Goal: Information Seeking & Learning: Learn about a topic

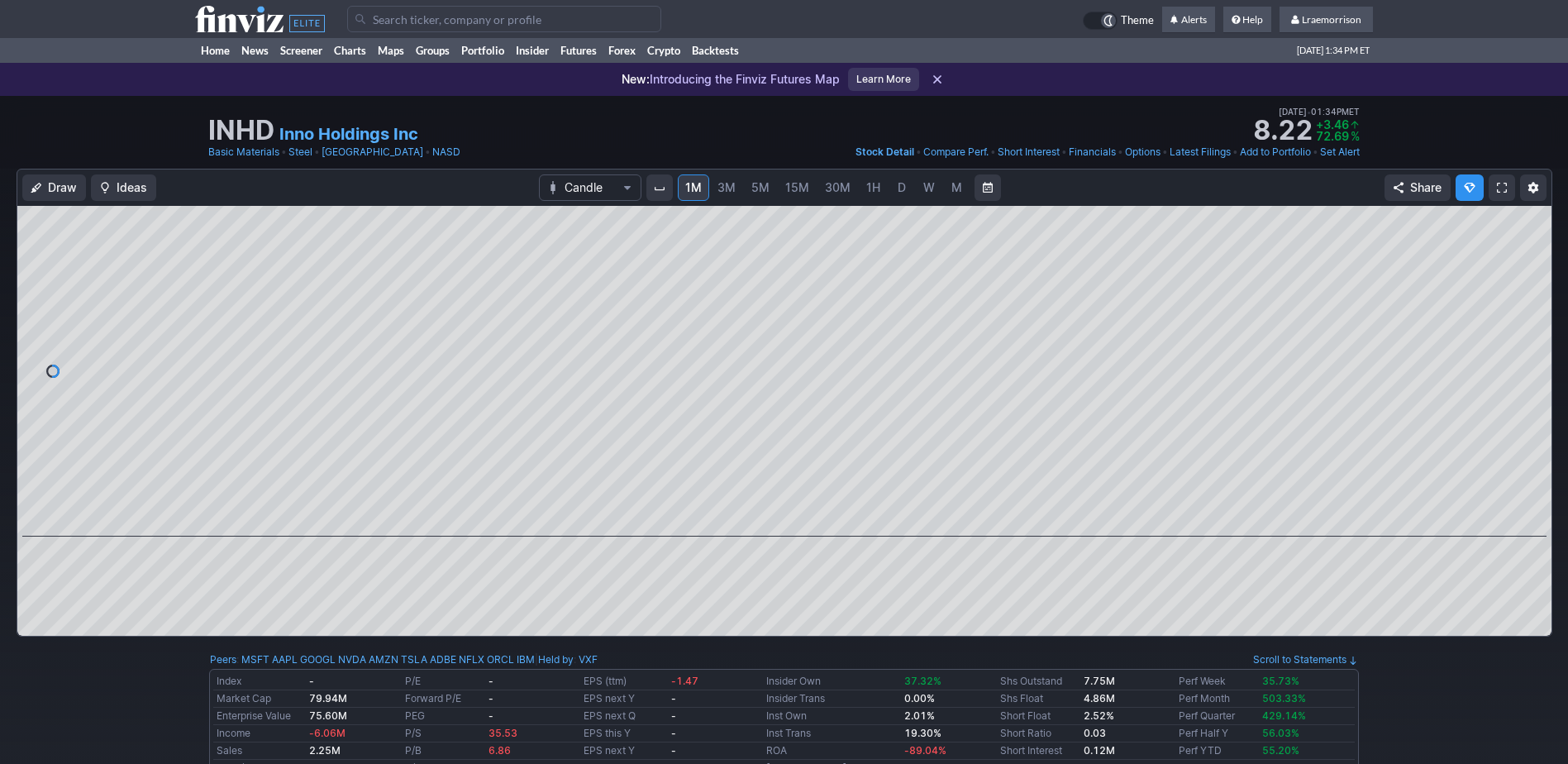
click at [375, 27] on input "Search" at bounding box center [504, 19] width 314 height 27
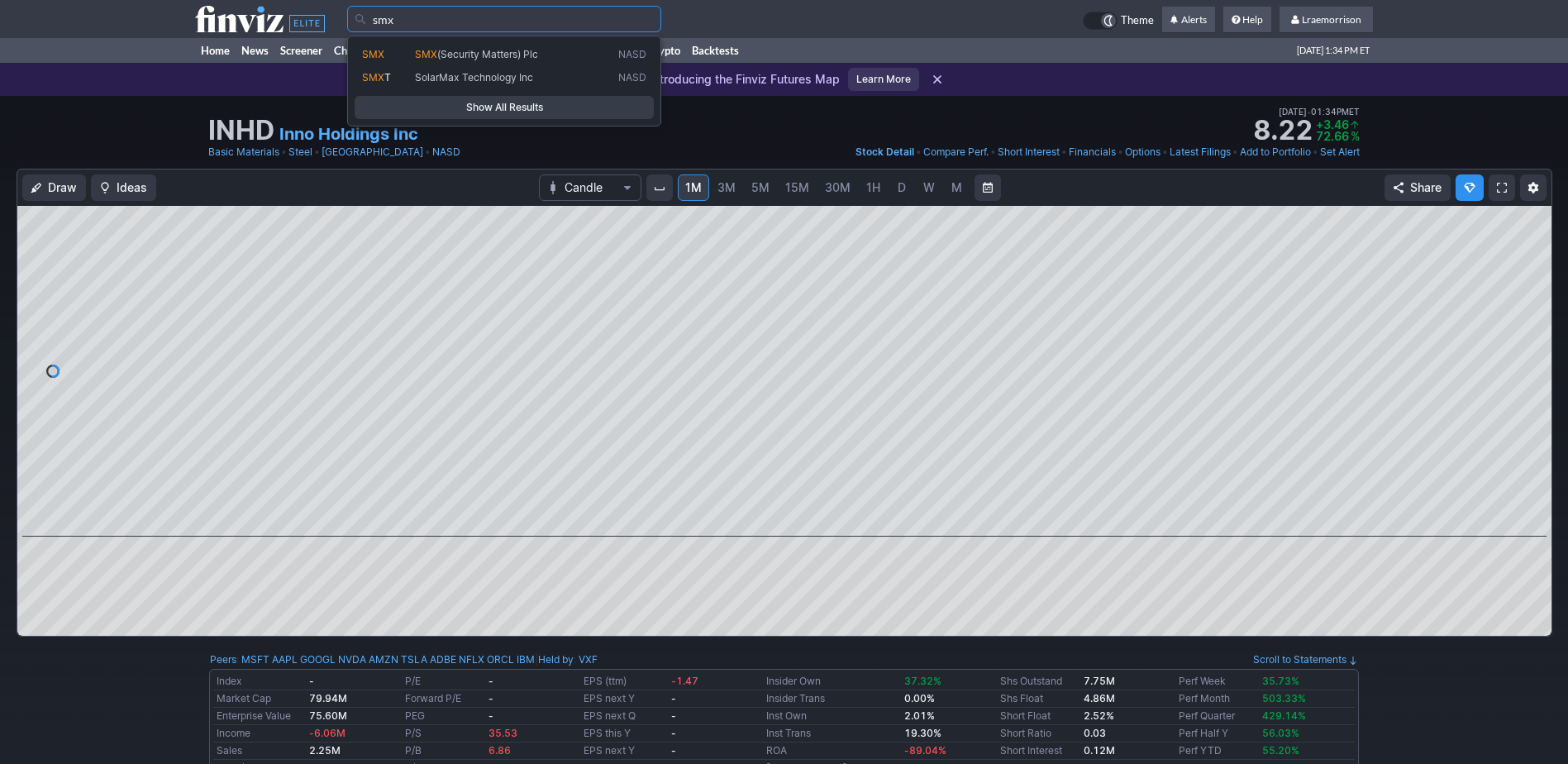
type input "smx"
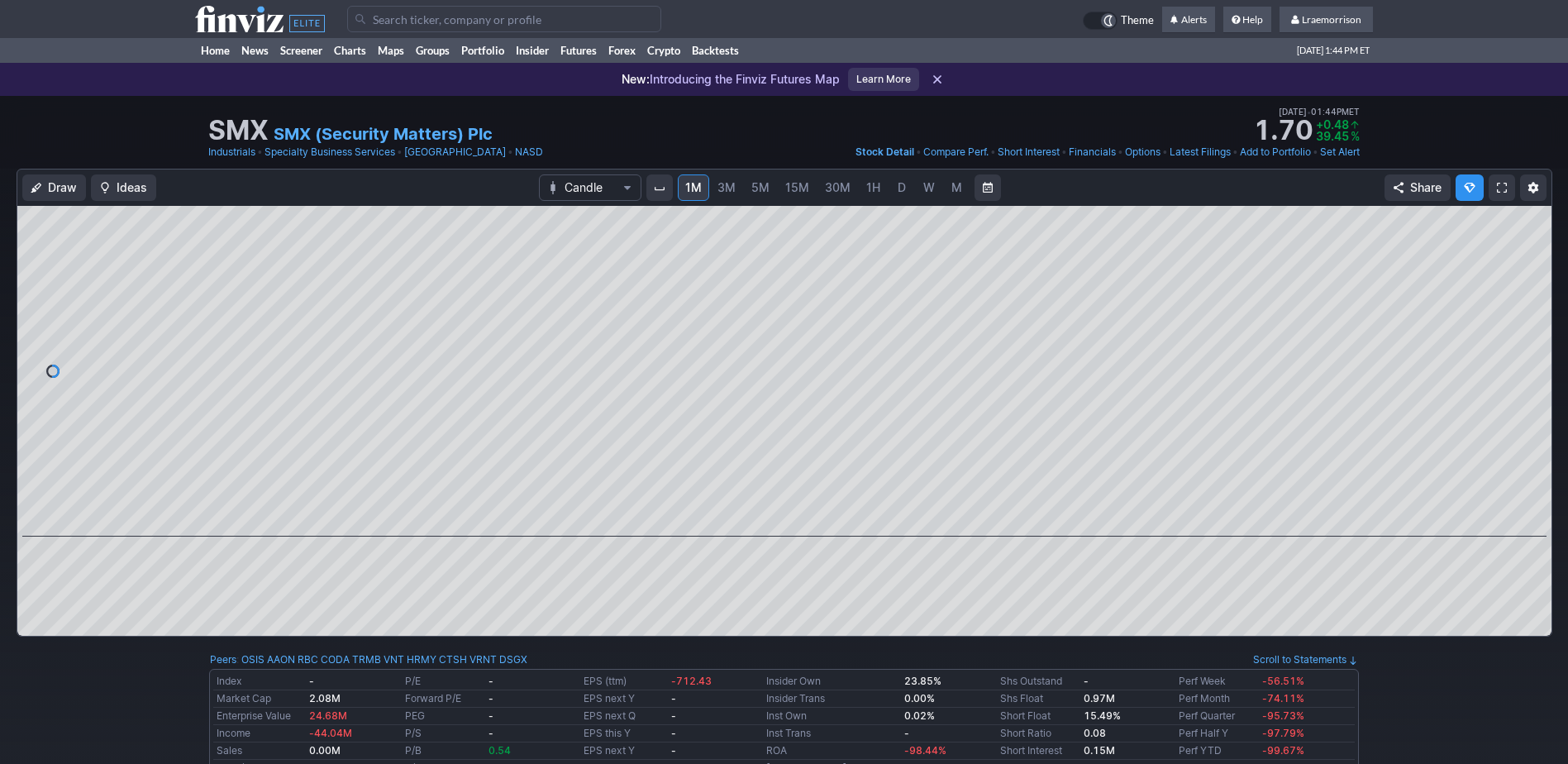
click at [382, 18] on input "Search" at bounding box center [504, 19] width 314 height 27
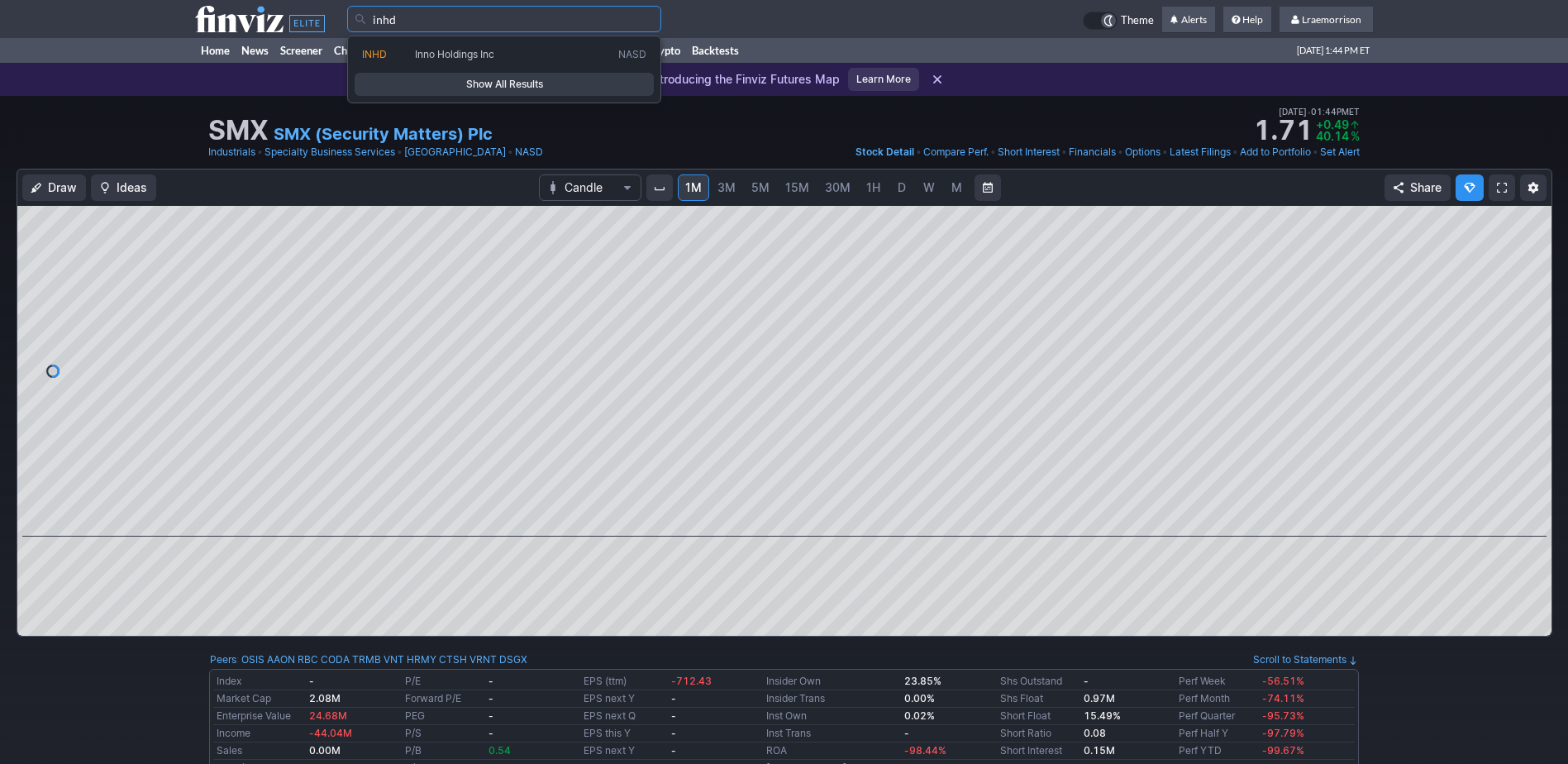
type input "inhd"
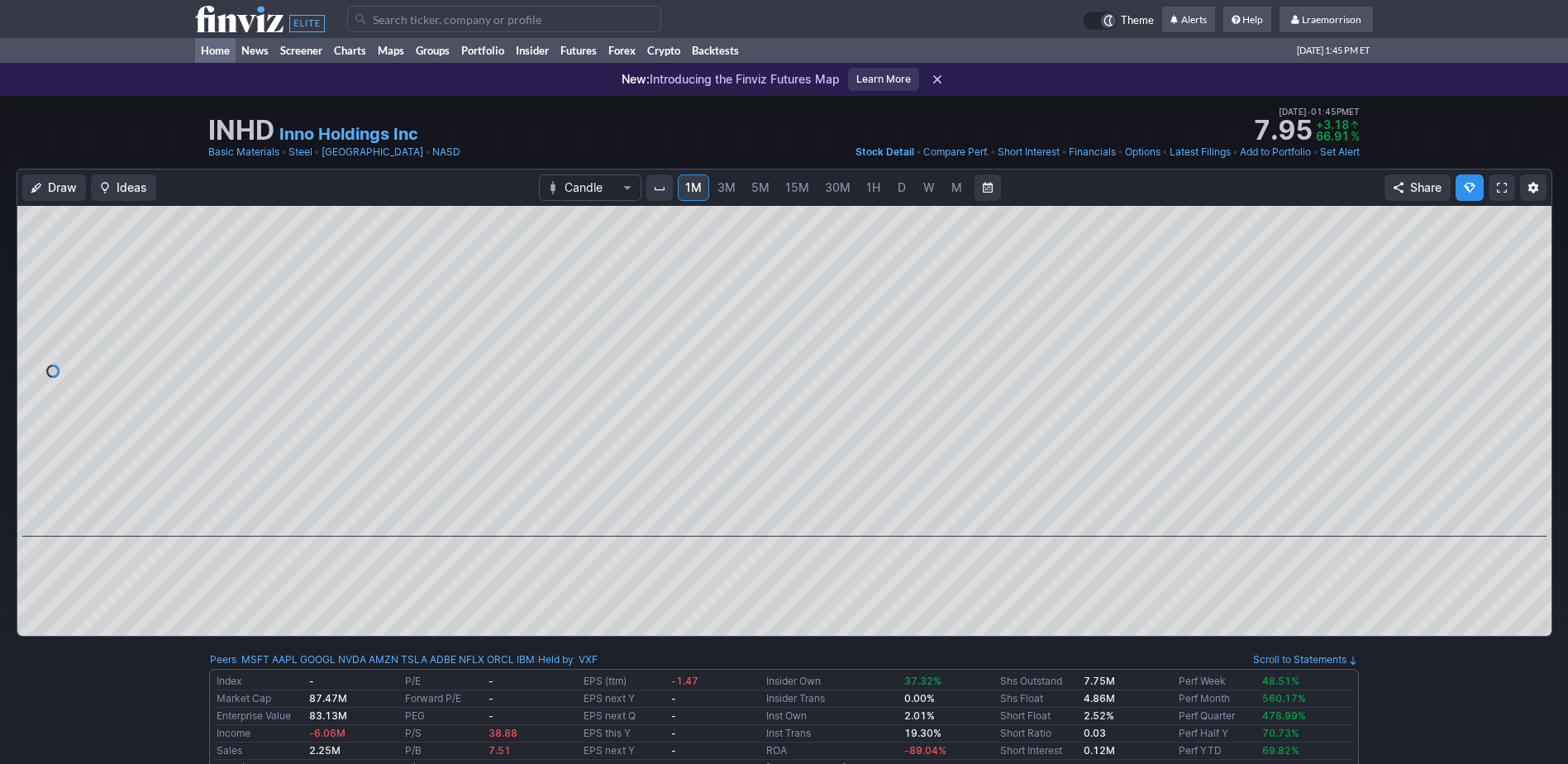
click at [219, 50] on link "Home" at bounding box center [215, 50] width 40 height 25
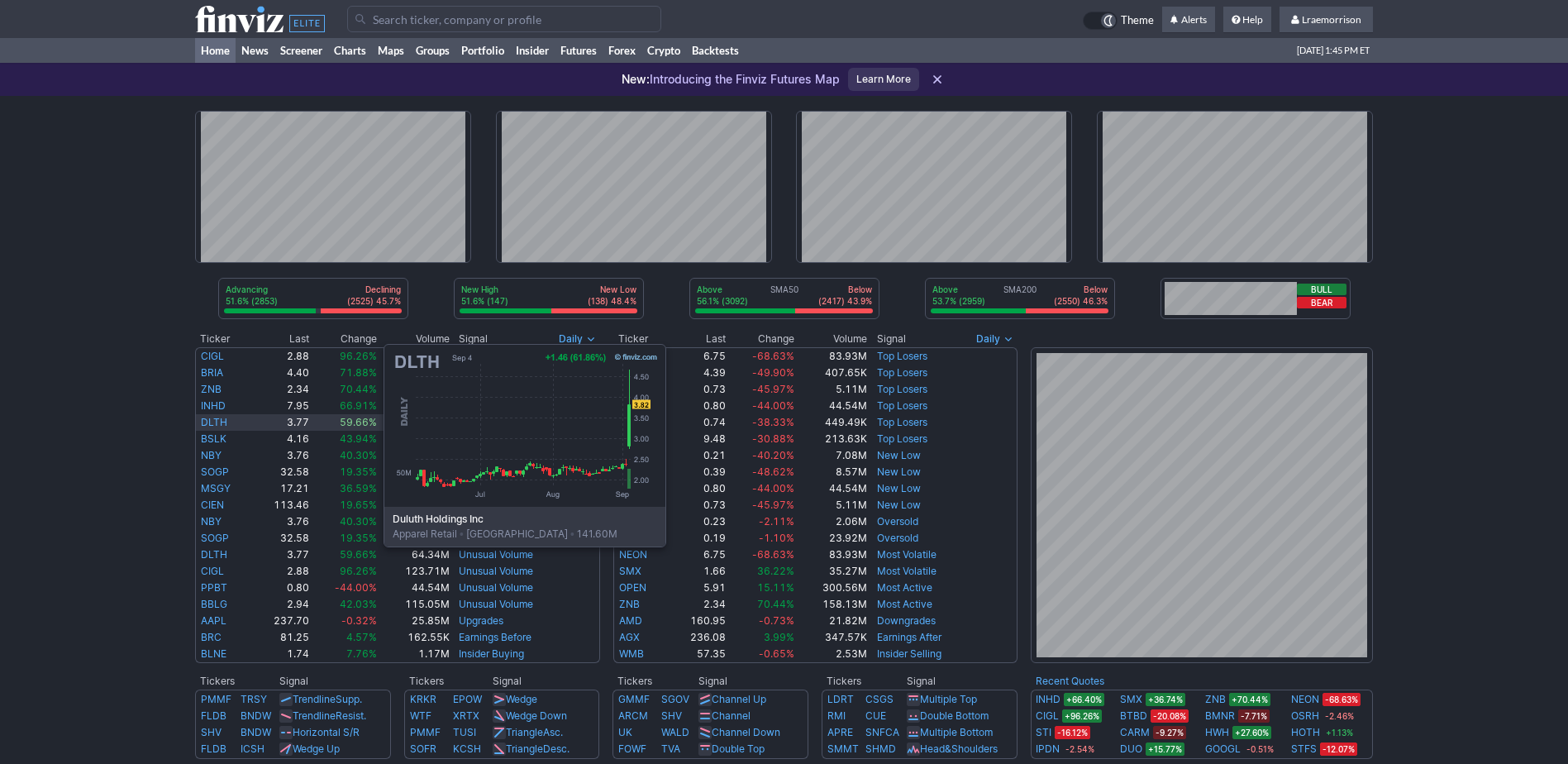
click at [218, 423] on link "DLTH" at bounding box center [214, 422] width 27 height 12
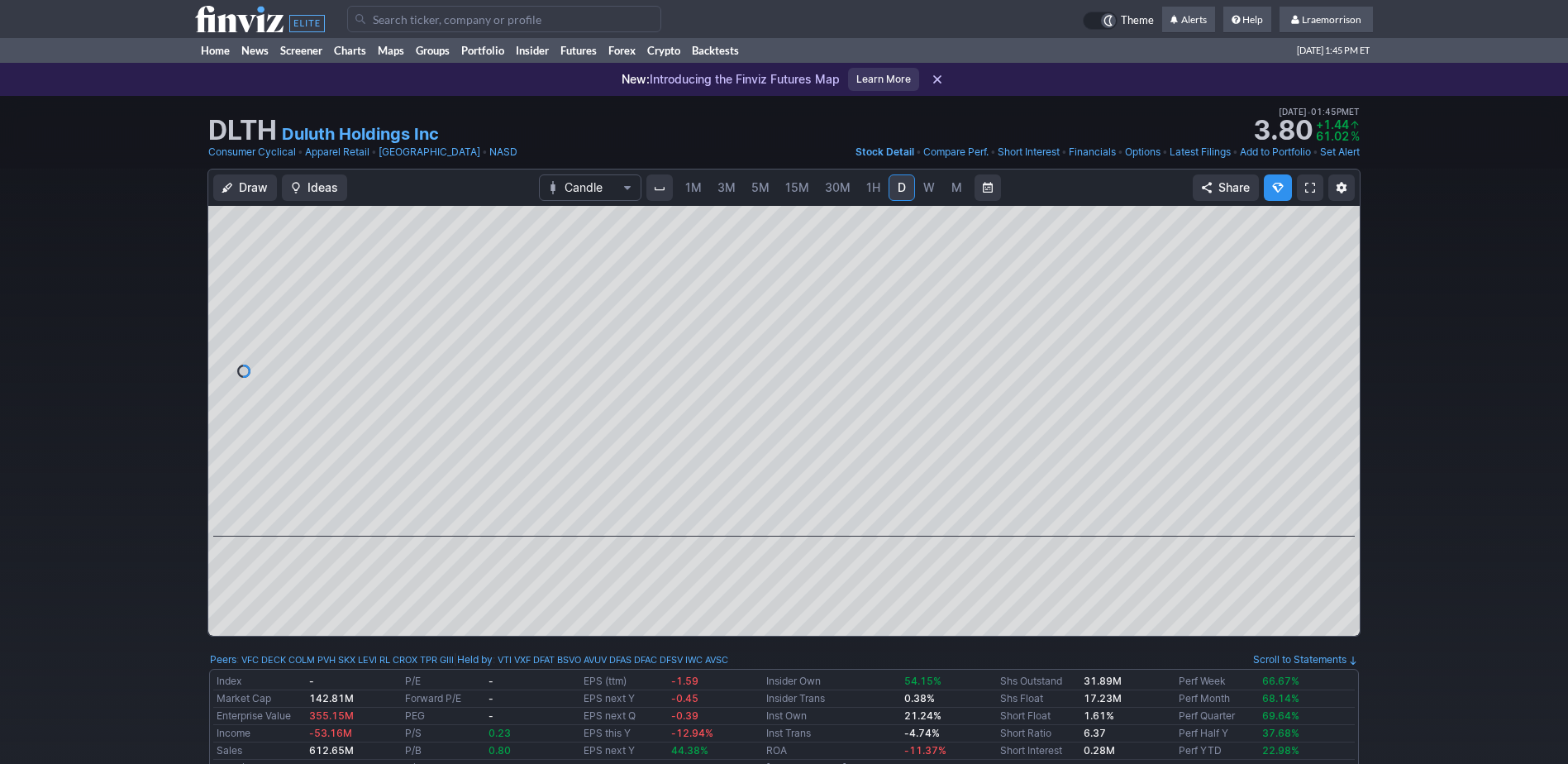
click at [692, 187] on span "1M" at bounding box center [693, 187] width 16 height 14
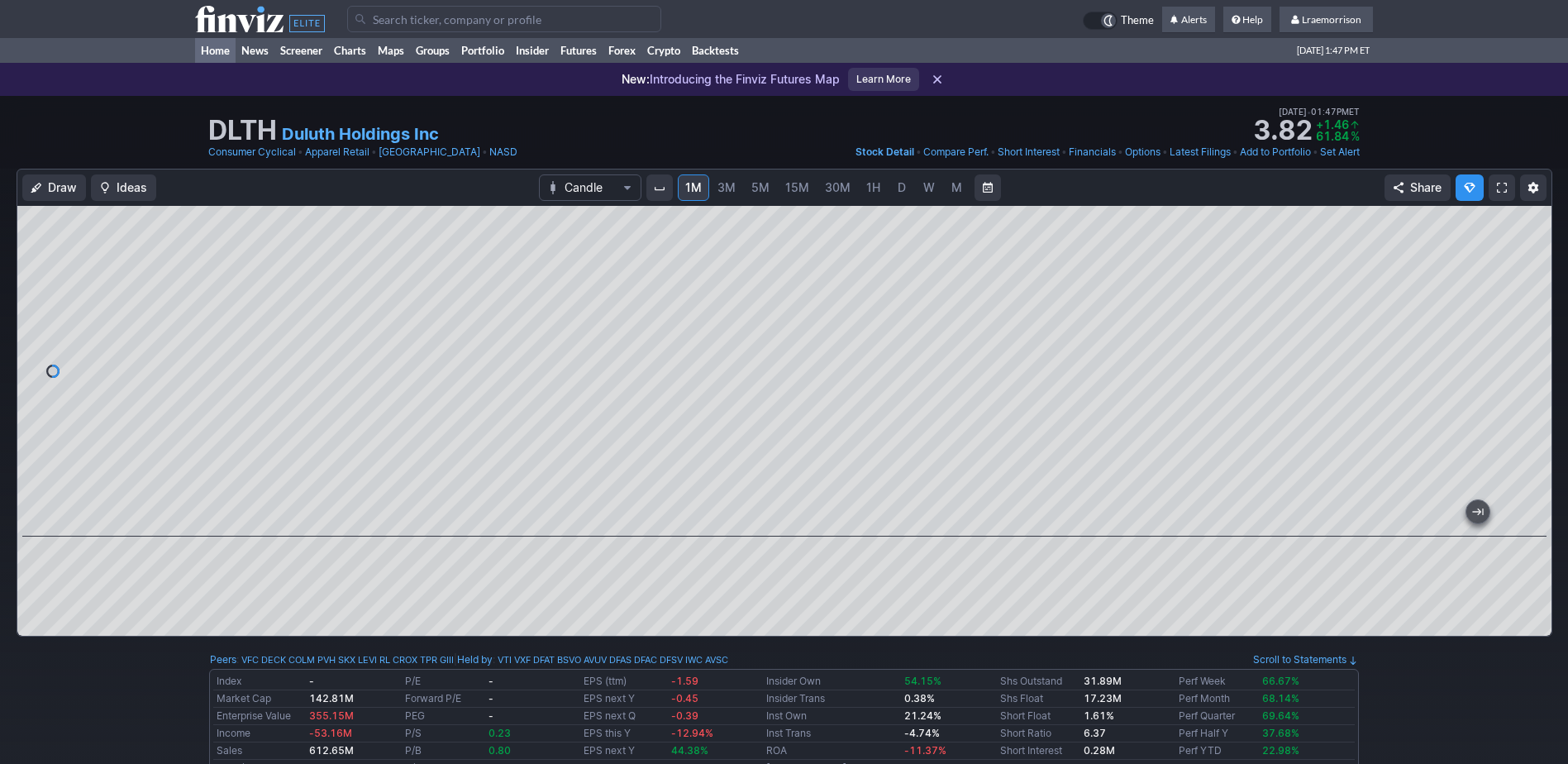
click at [210, 49] on link "Home" at bounding box center [215, 50] width 40 height 25
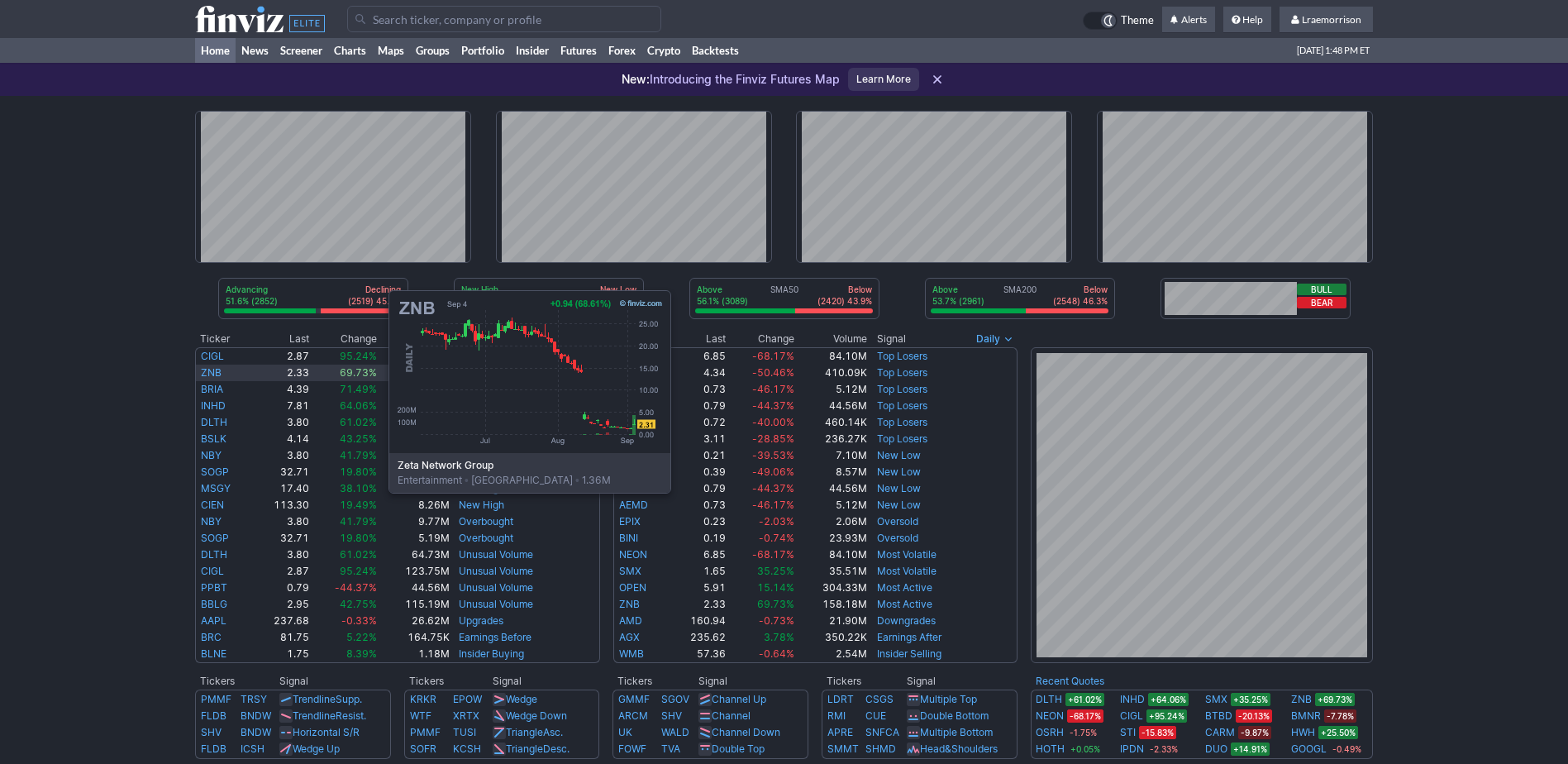
click at [221, 369] on td "ZNB" at bounding box center [223, 372] width 57 height 16
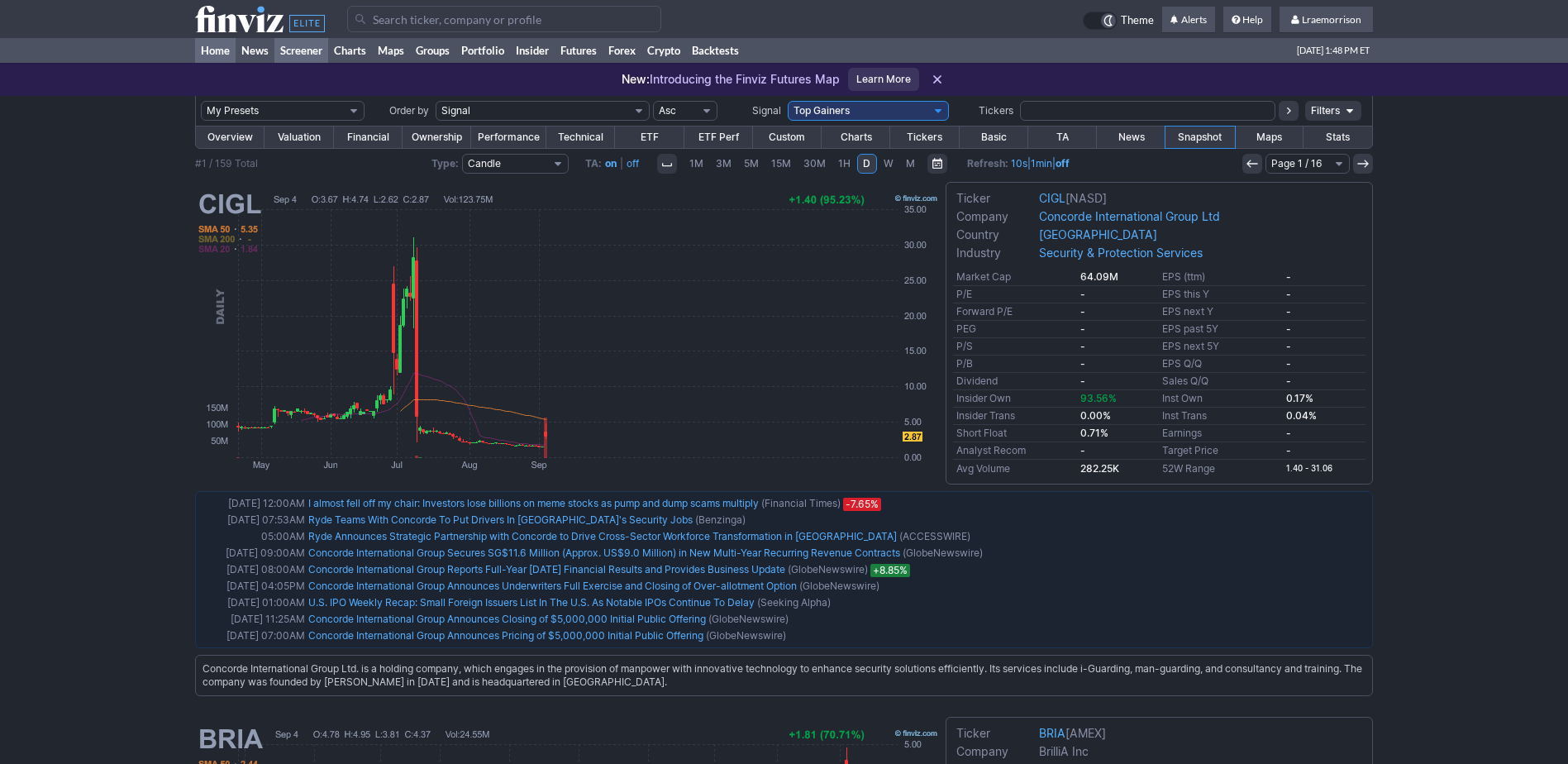
click at [212, 45] on link "Home" at bounding box center [215, 50] width 40 height 25
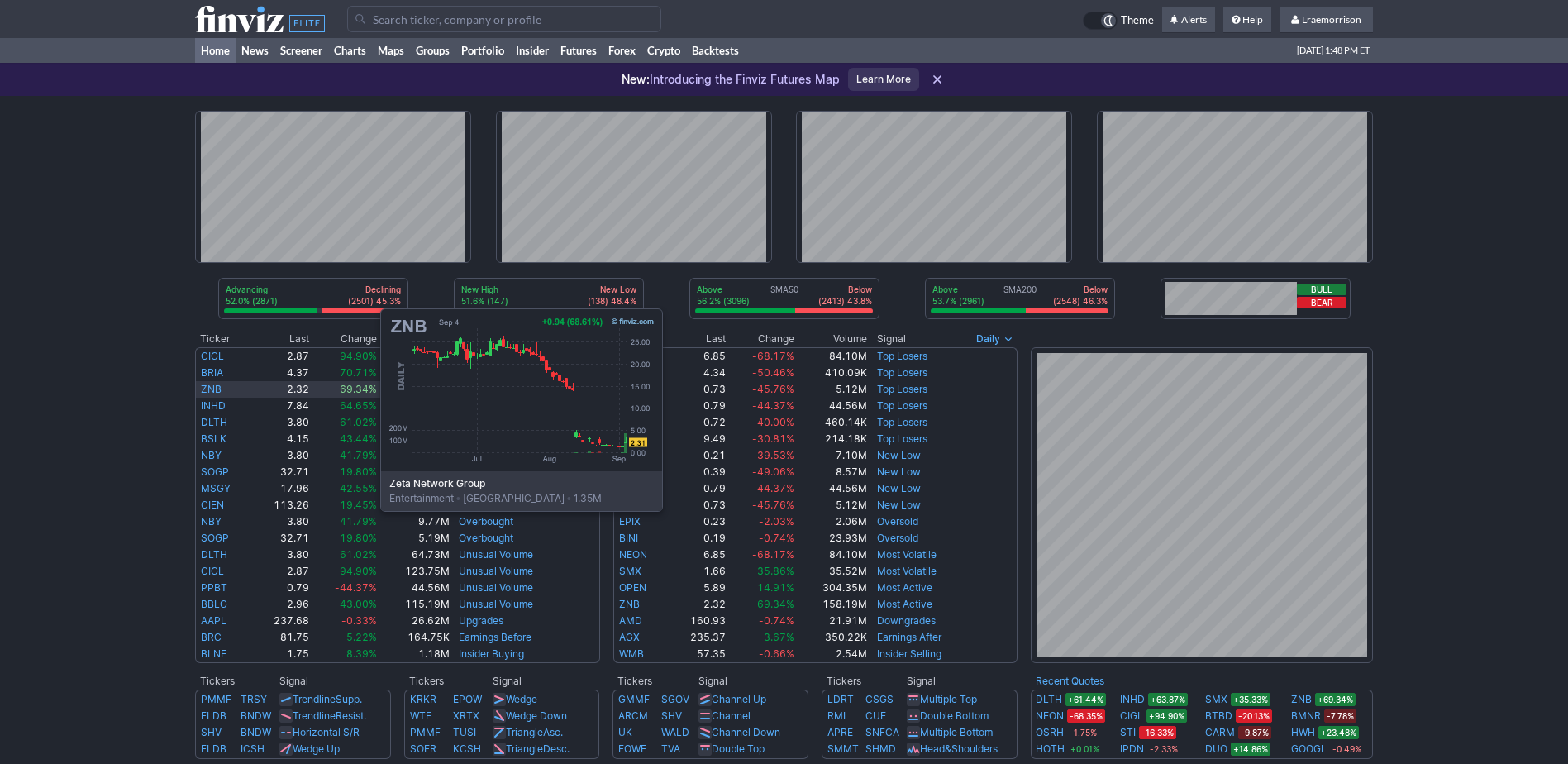
click at [213, 387] on link "ZNB" at bounding box center [211, 388] width 21 height 12
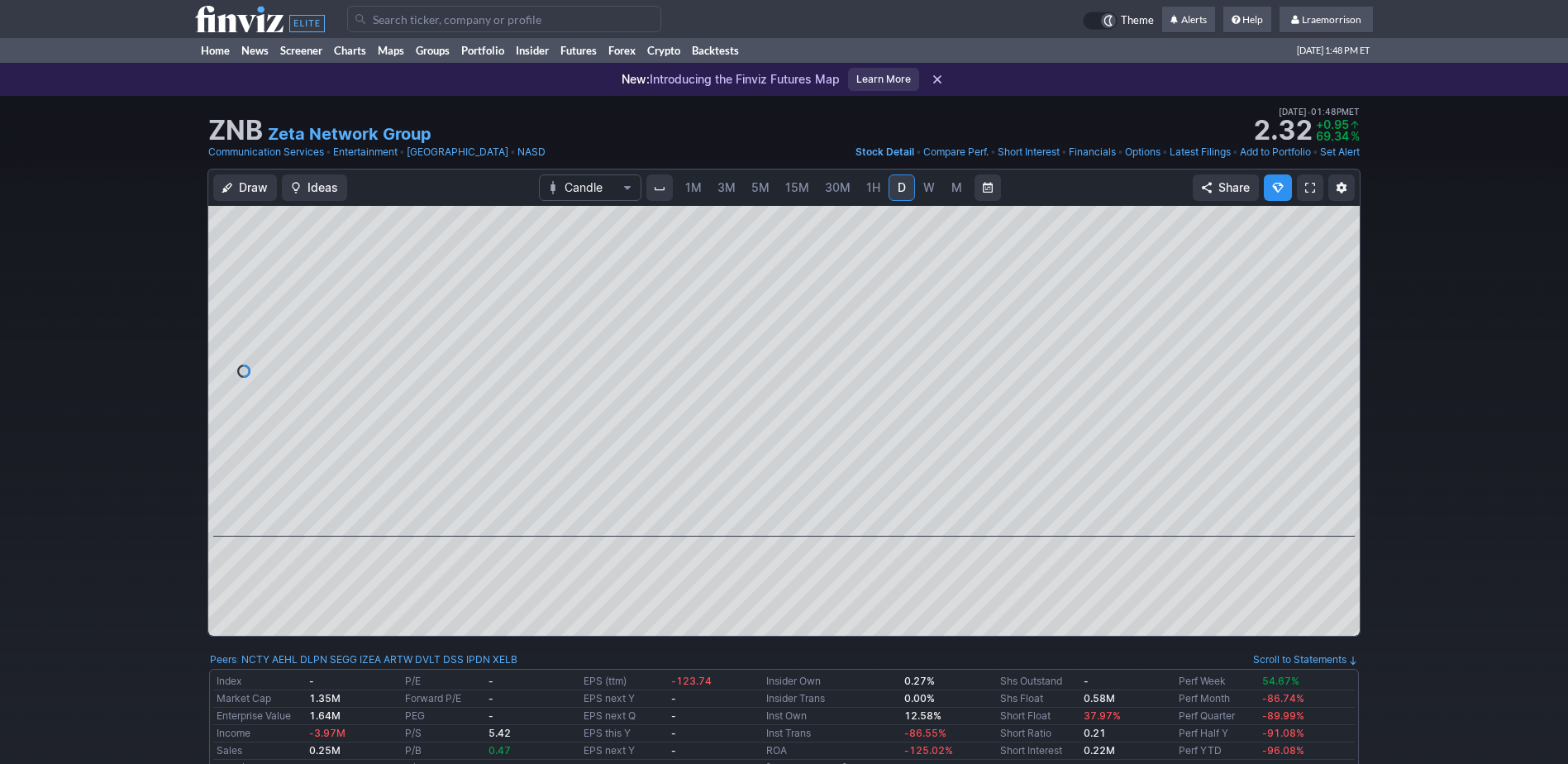
click at [694, 186] on span "1M" at bounding box center [693, 187] width 16 height 14
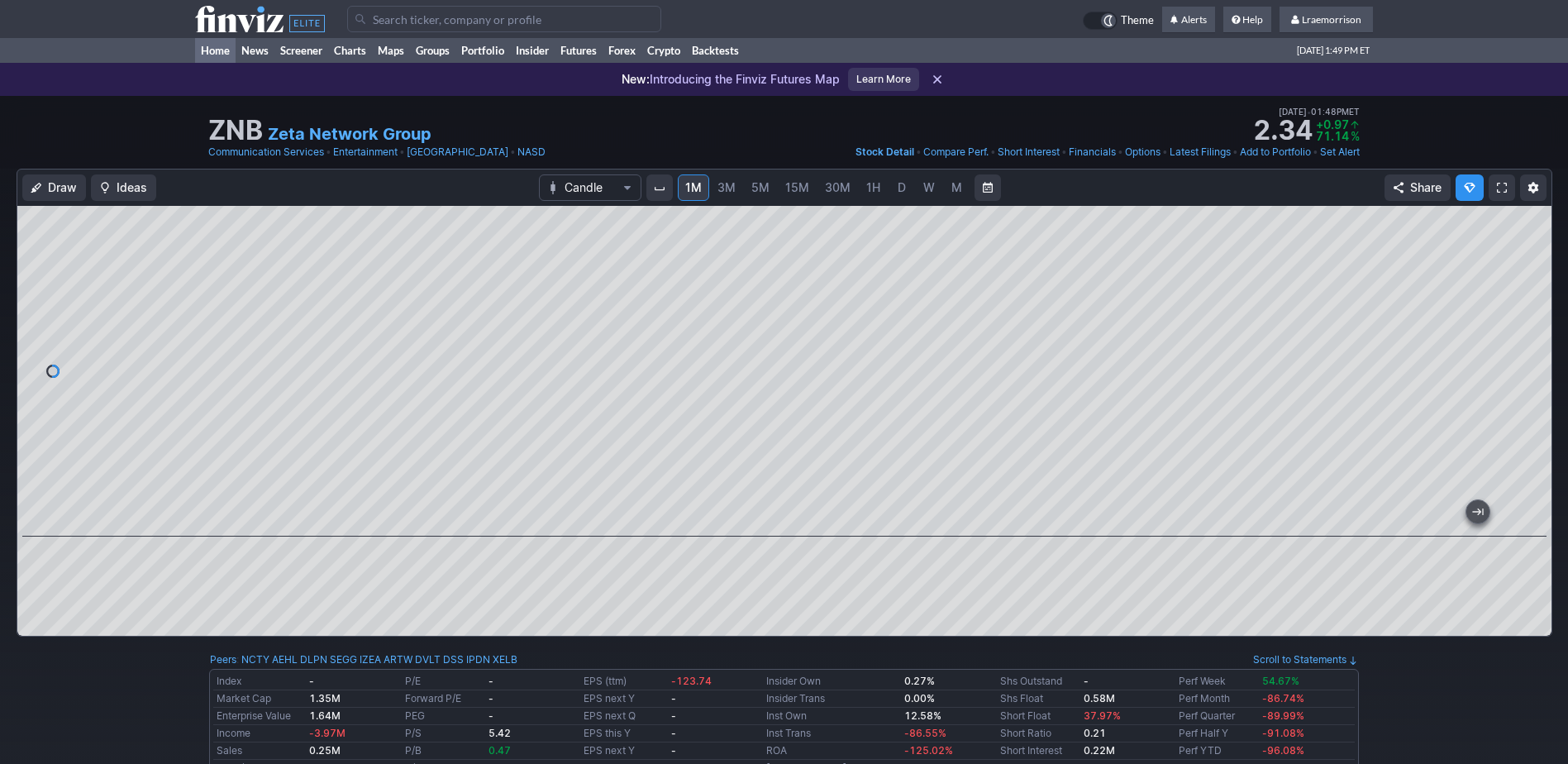
click at [220, 56] on link "Home" at bounding box center [215, 50] width 40 height 25
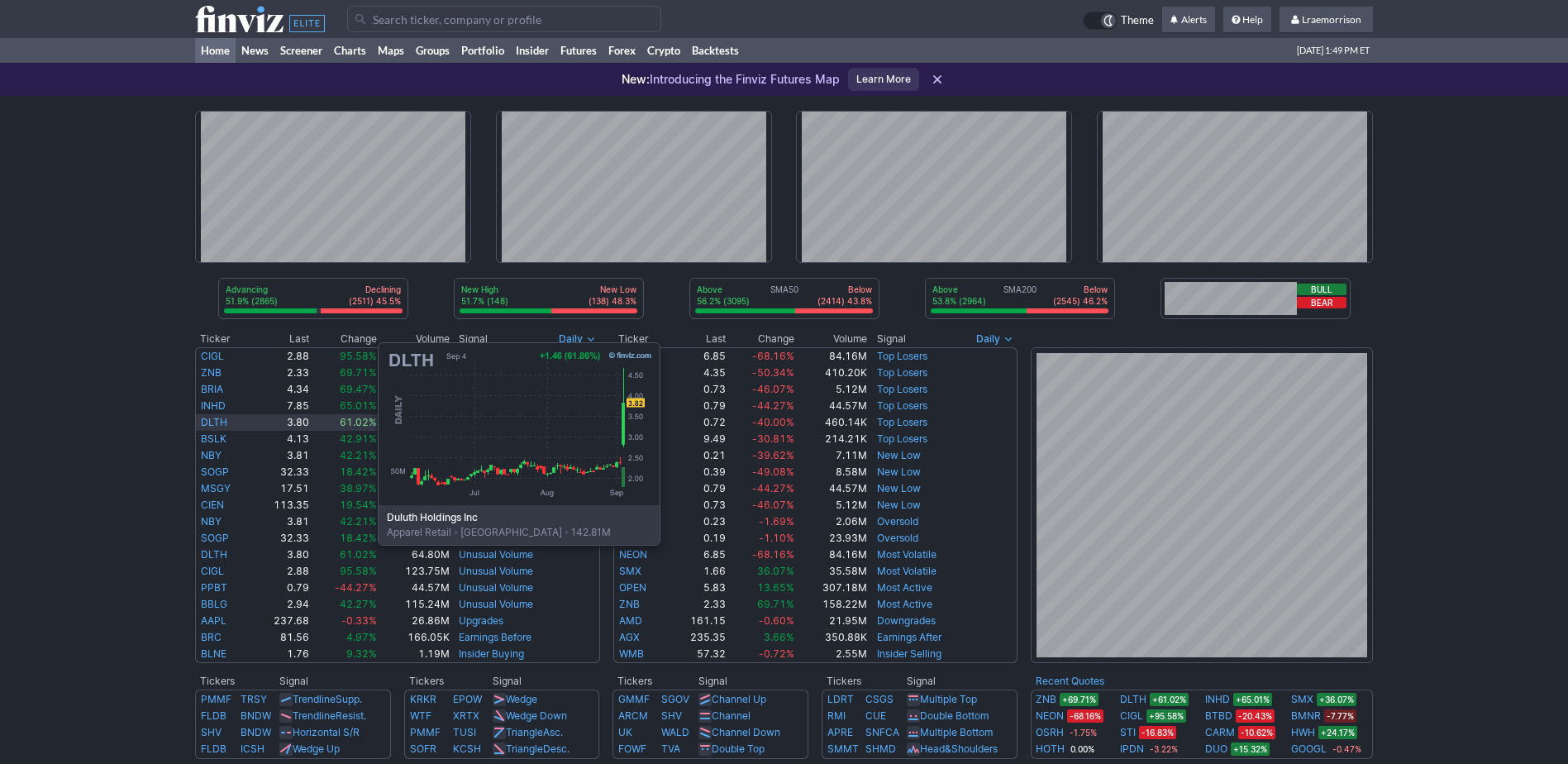
click at [212, 421] on link "DLTH" at bounding box center [214, 422] width 27 height 12
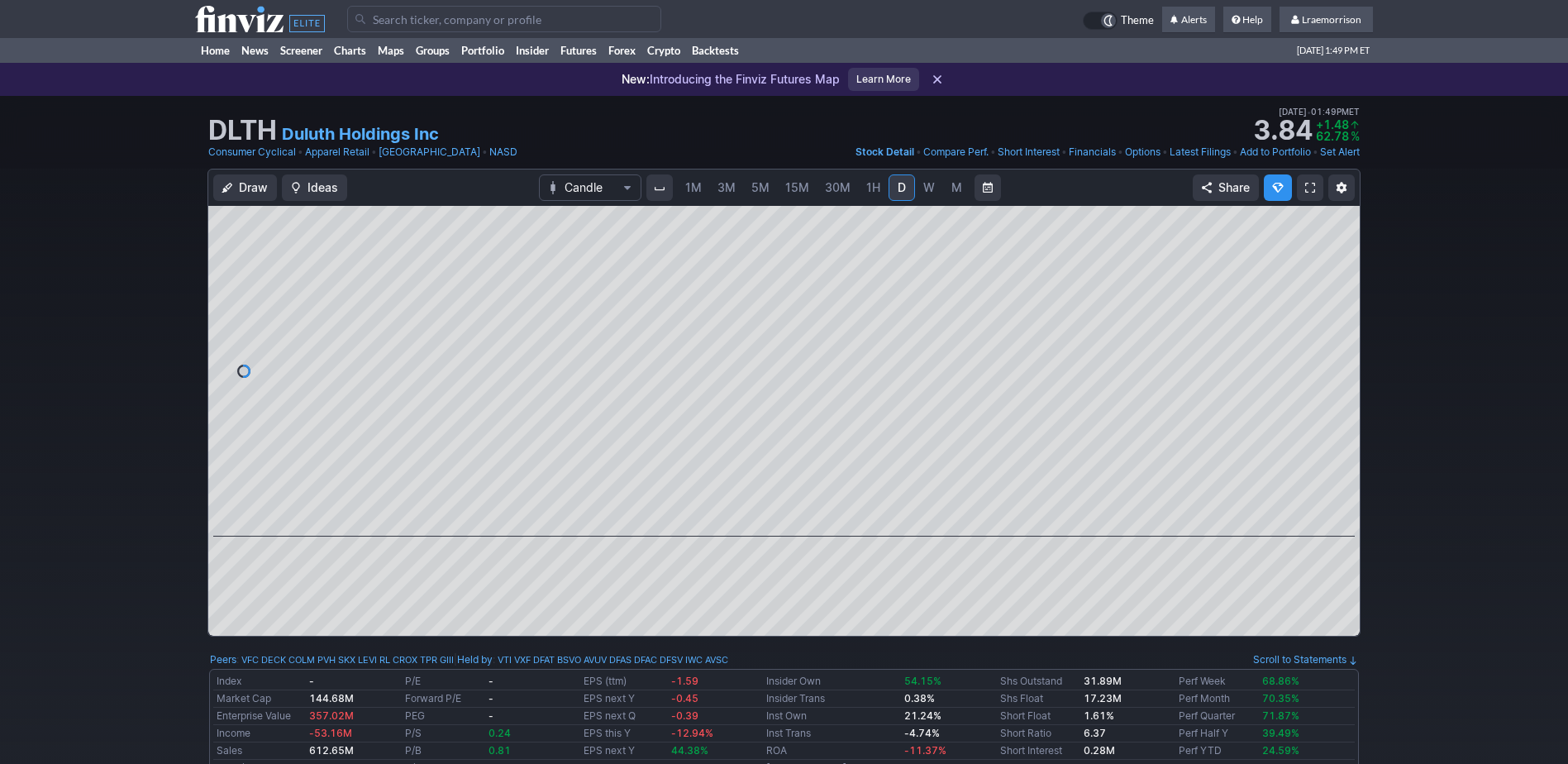
click at [692, 185] on span "1M" at bounding box center [693, 187] width 16 height 14
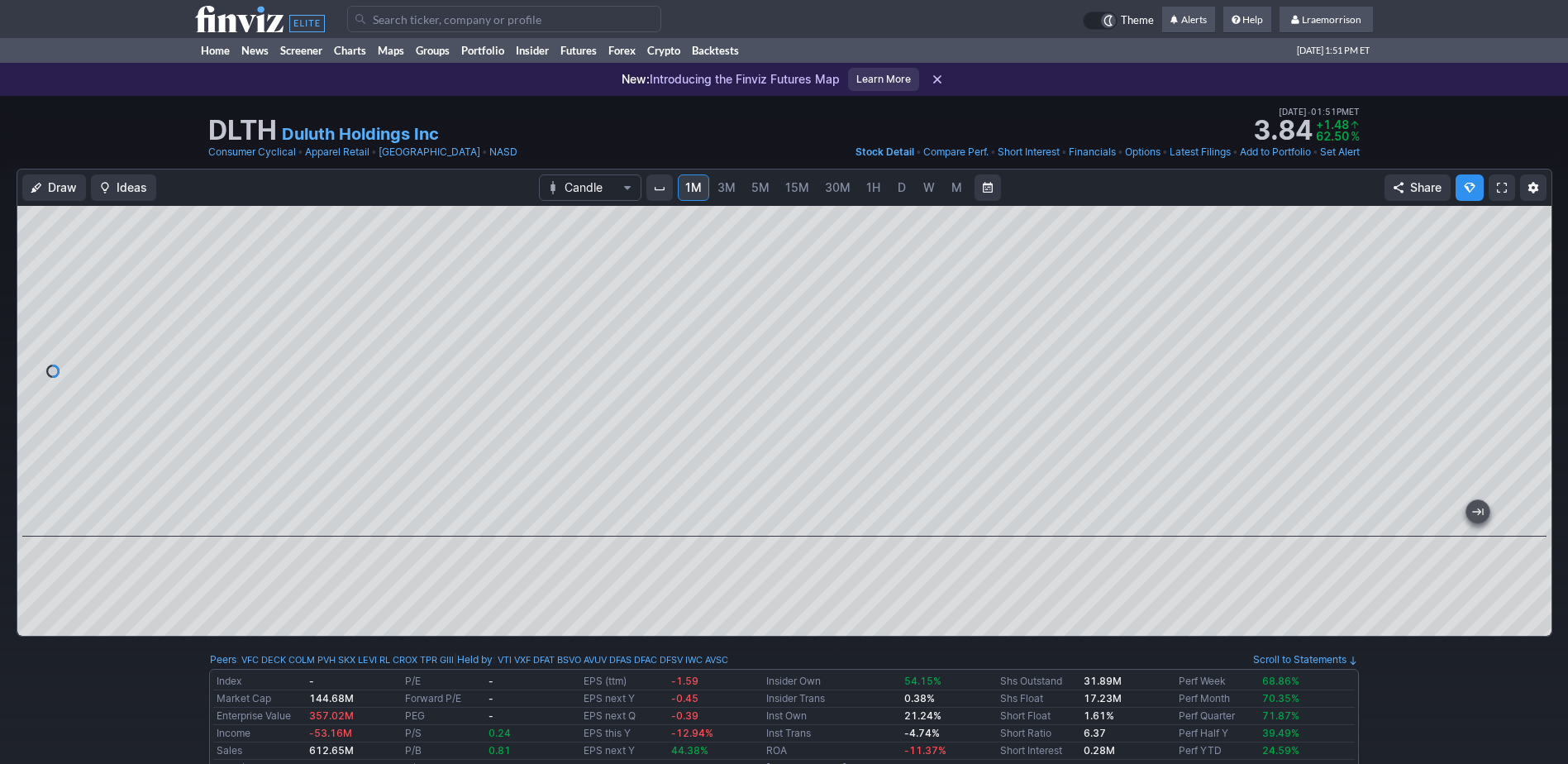
click at [394, 20] on input "Search" at bounding box center [504, 19] width 314 height 27
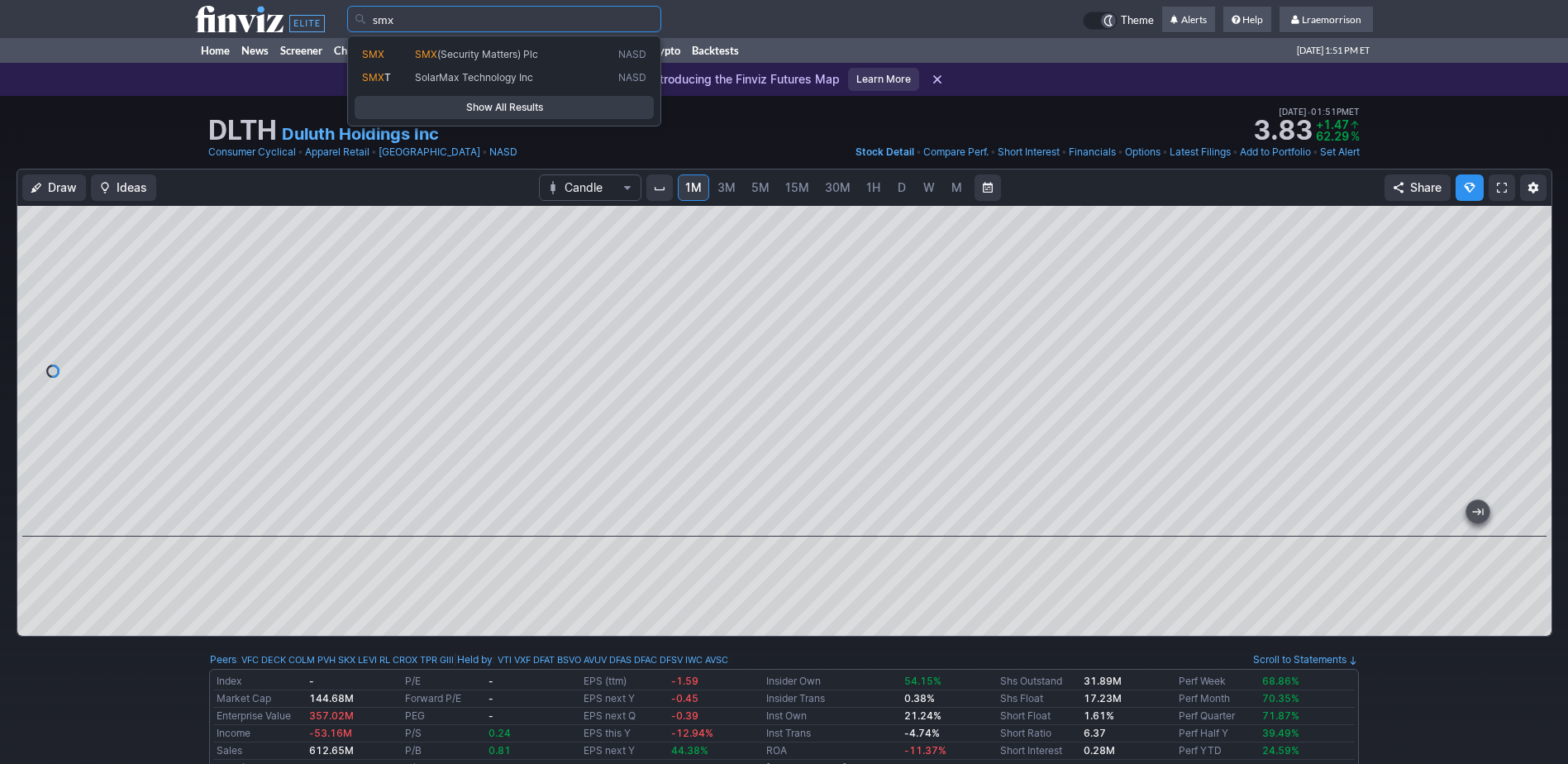
click at [473, 62] on link "SMX SMX (Security Matters) Plc NASD" at bounding box center [505, 54] width 299 height 23
type input "SMX"
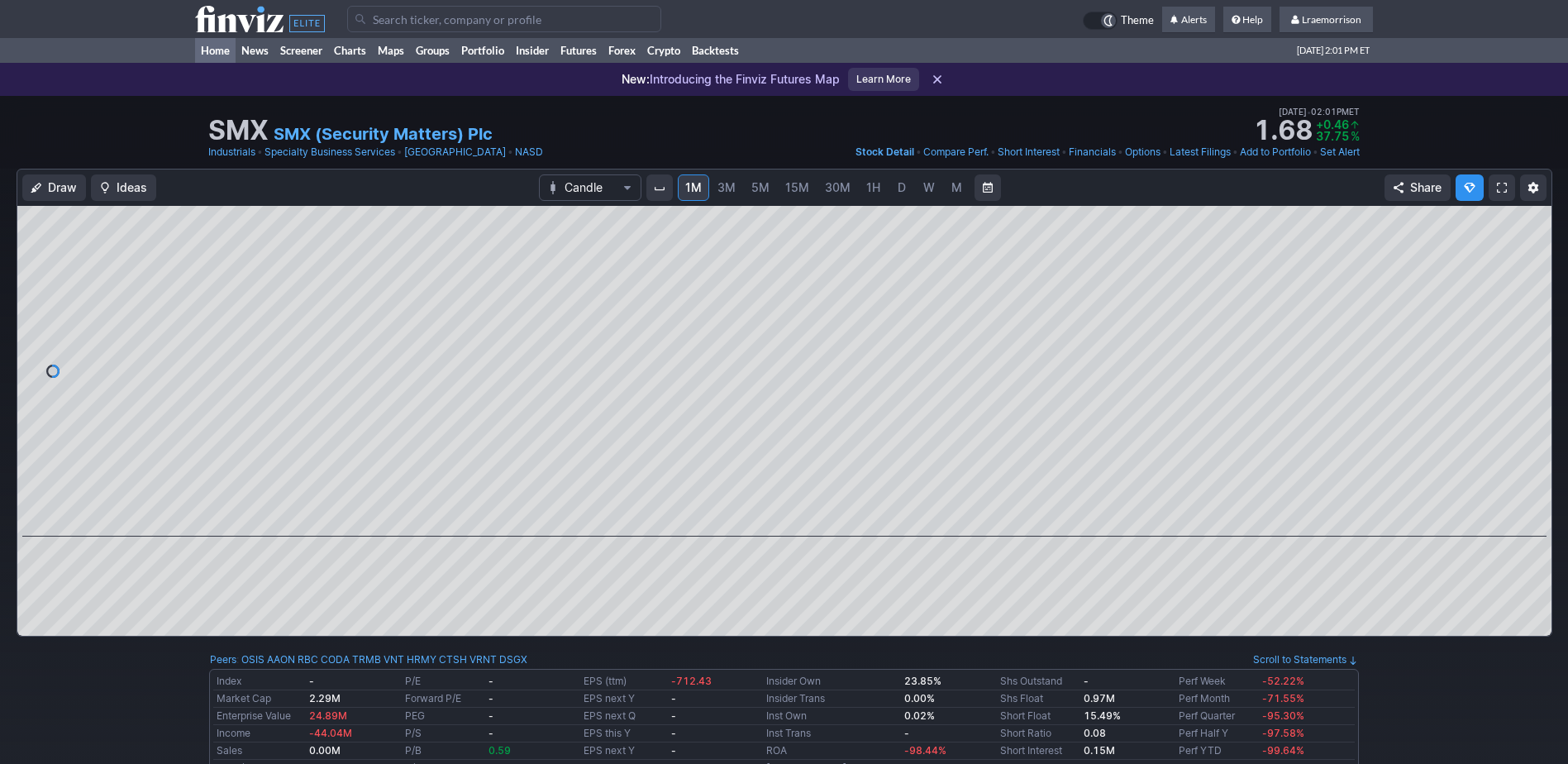
click at [209, 50] on link "Home" at bounding box center [215, 50] width 40 height 25
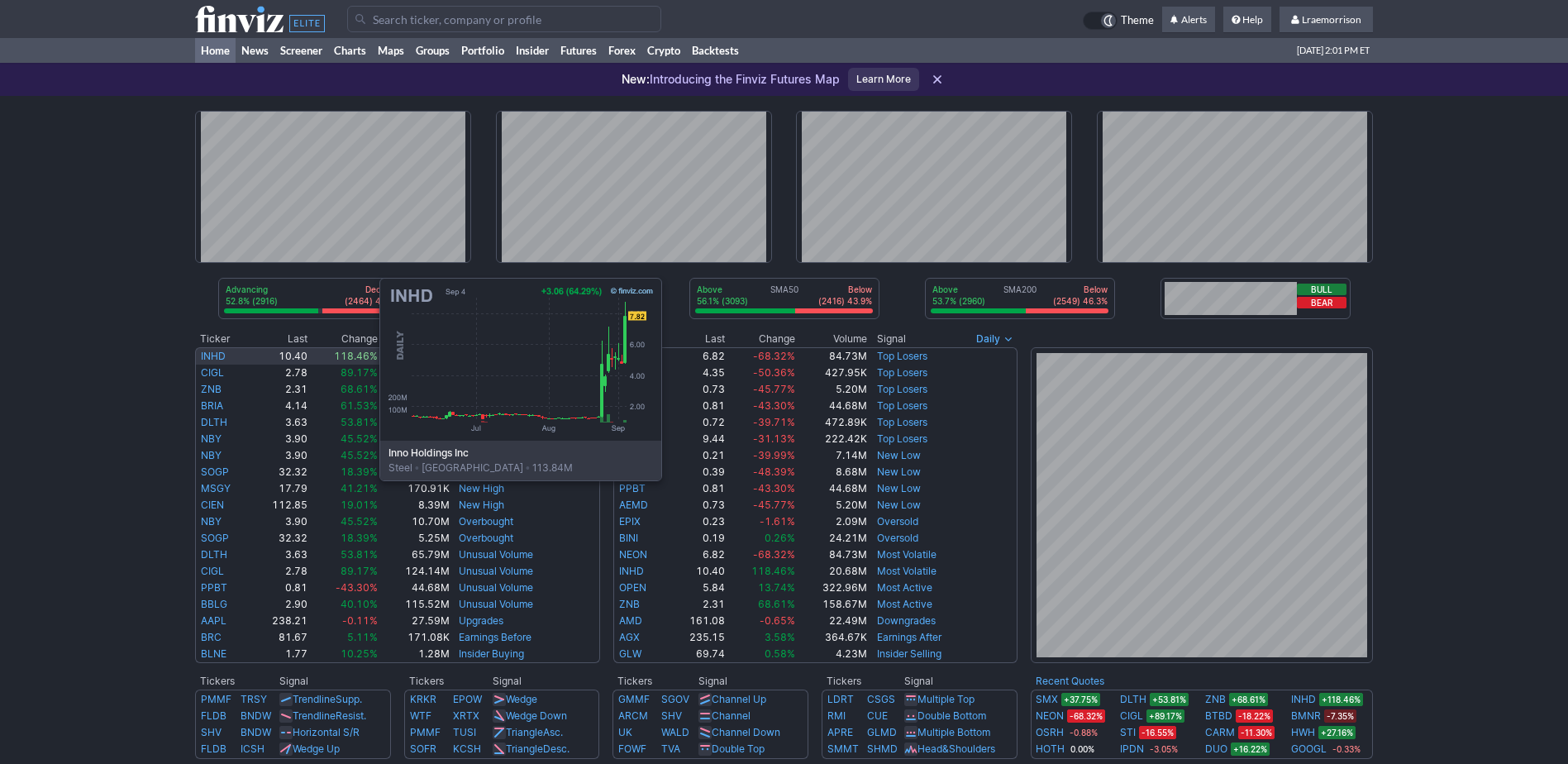
click at [214, 356] on link "INHD" at bounding box center [213, 356] width 25 height 12
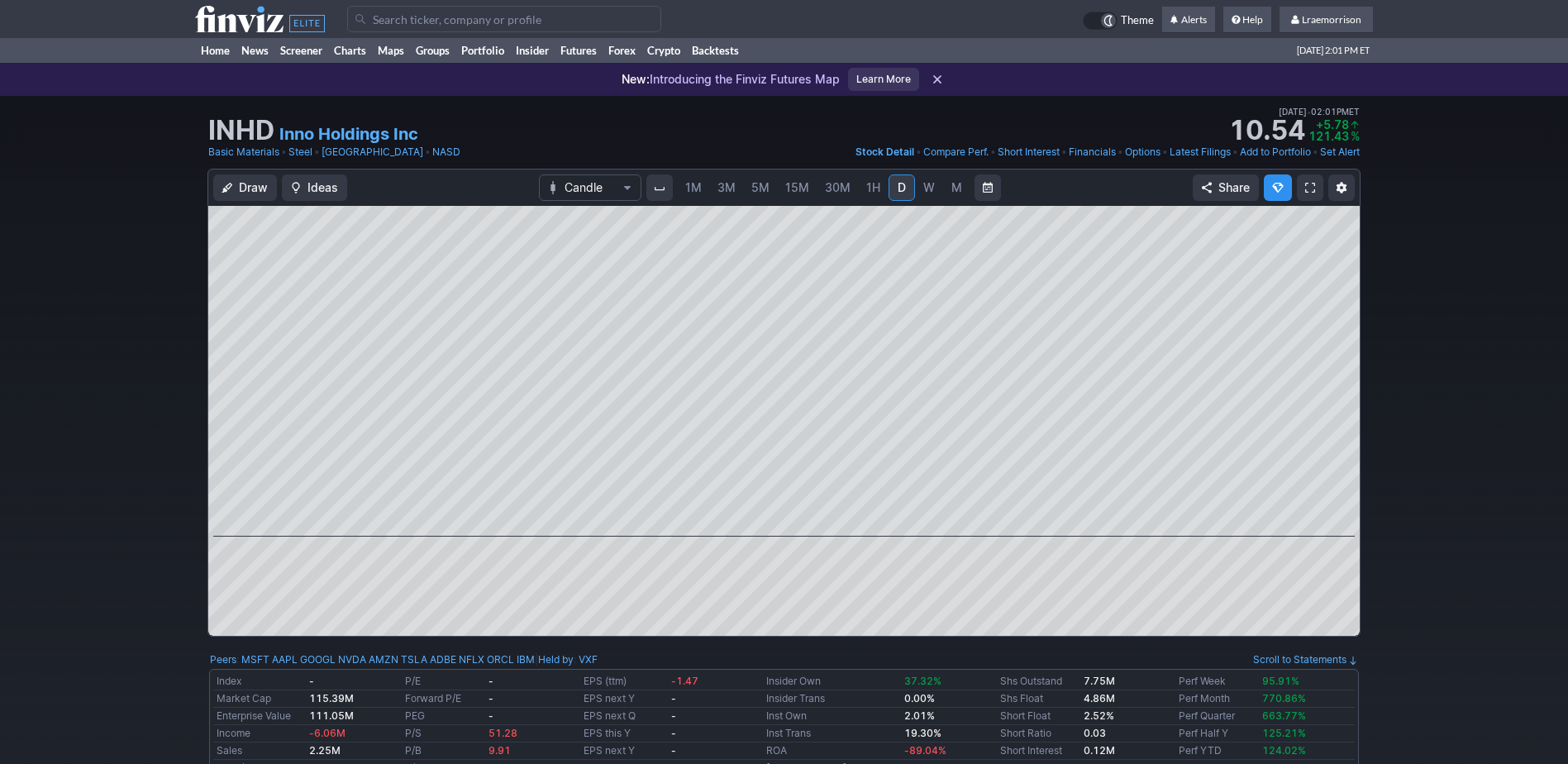
click at [693, 193] on span "1M" at bounding box center [693, 187] width 16 height 14
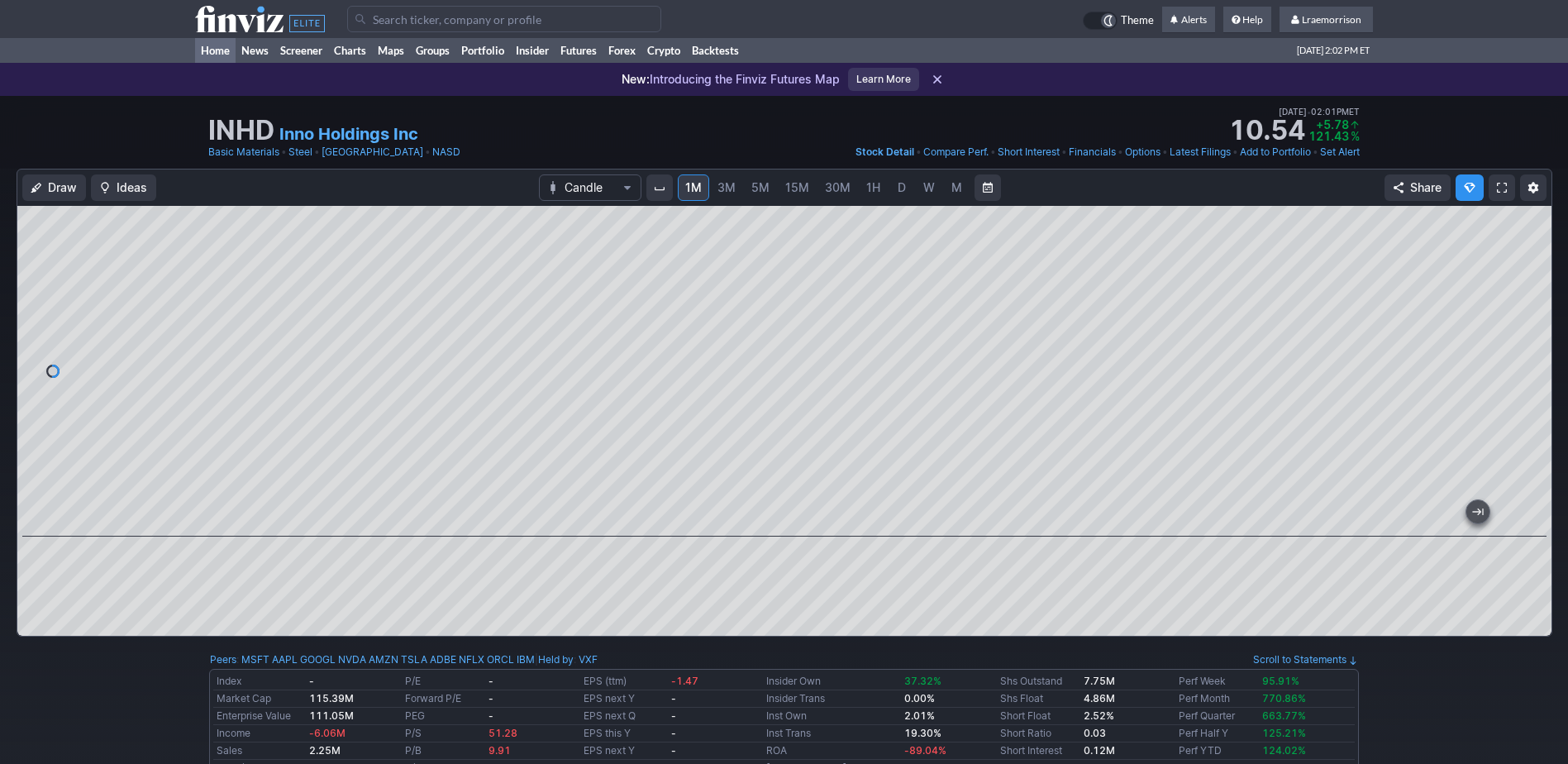
click at [213, 54] on link "Home" at bounding box center [215, 50] width 40 height 25
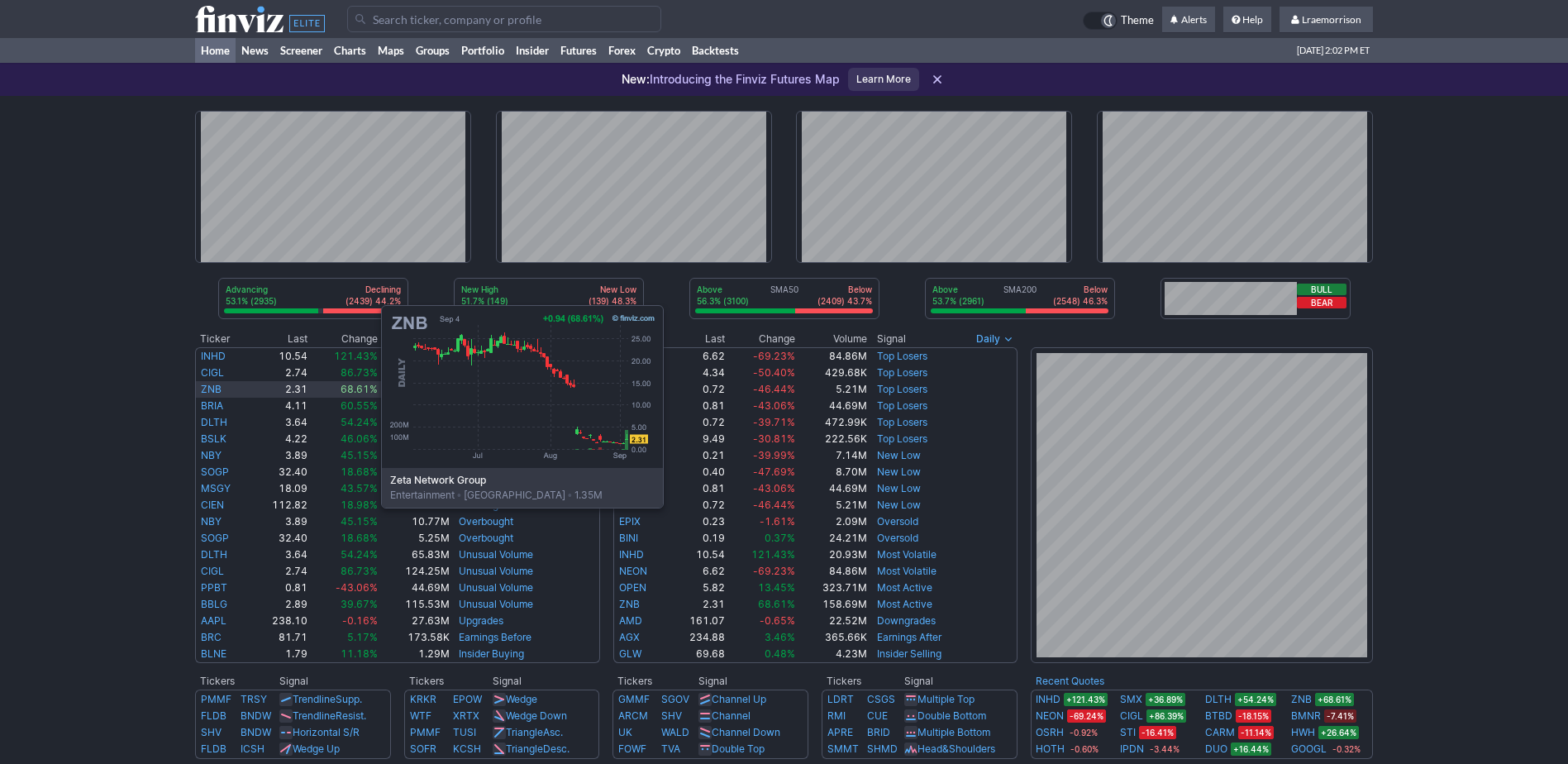
click at [216, 383] on link "ZNB" at bounding box center [211, 388] width 21 height 12
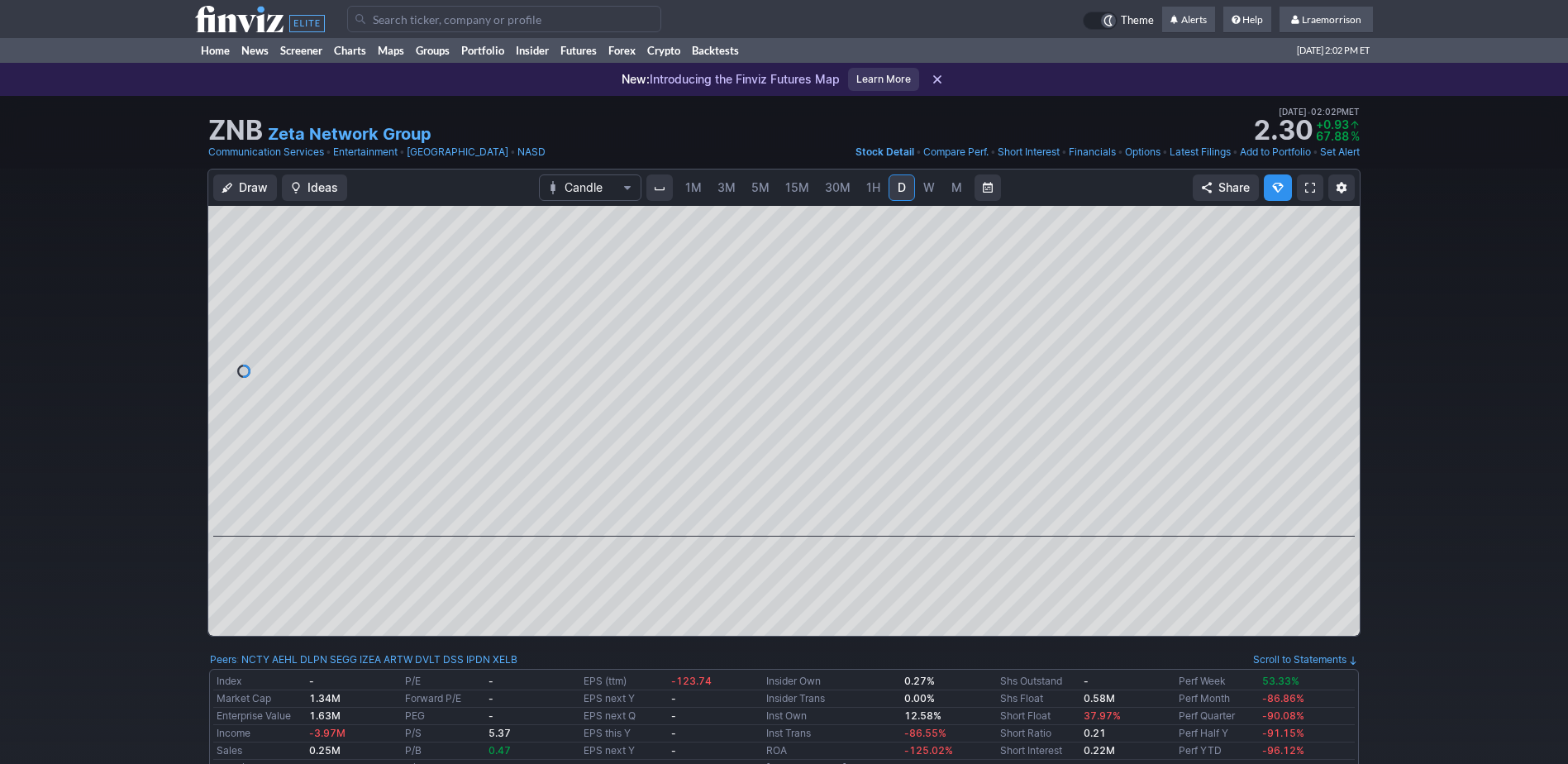
click at [693, 185] on span "1M" at bounding box center [693, 187] width 16 height 14
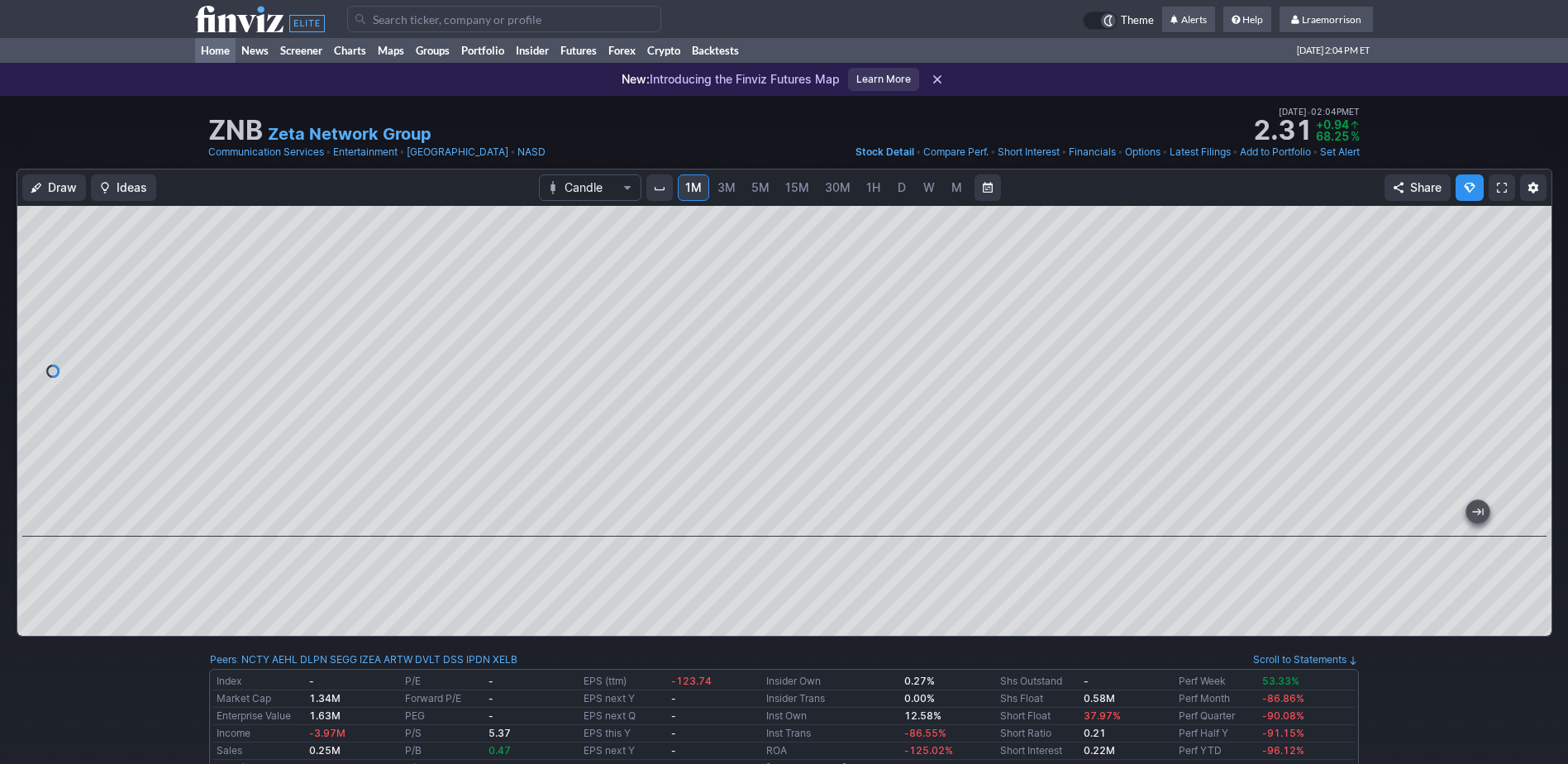
click at [219, 48] on link "Home" at bounding box center [215, 50] width 40 height 25
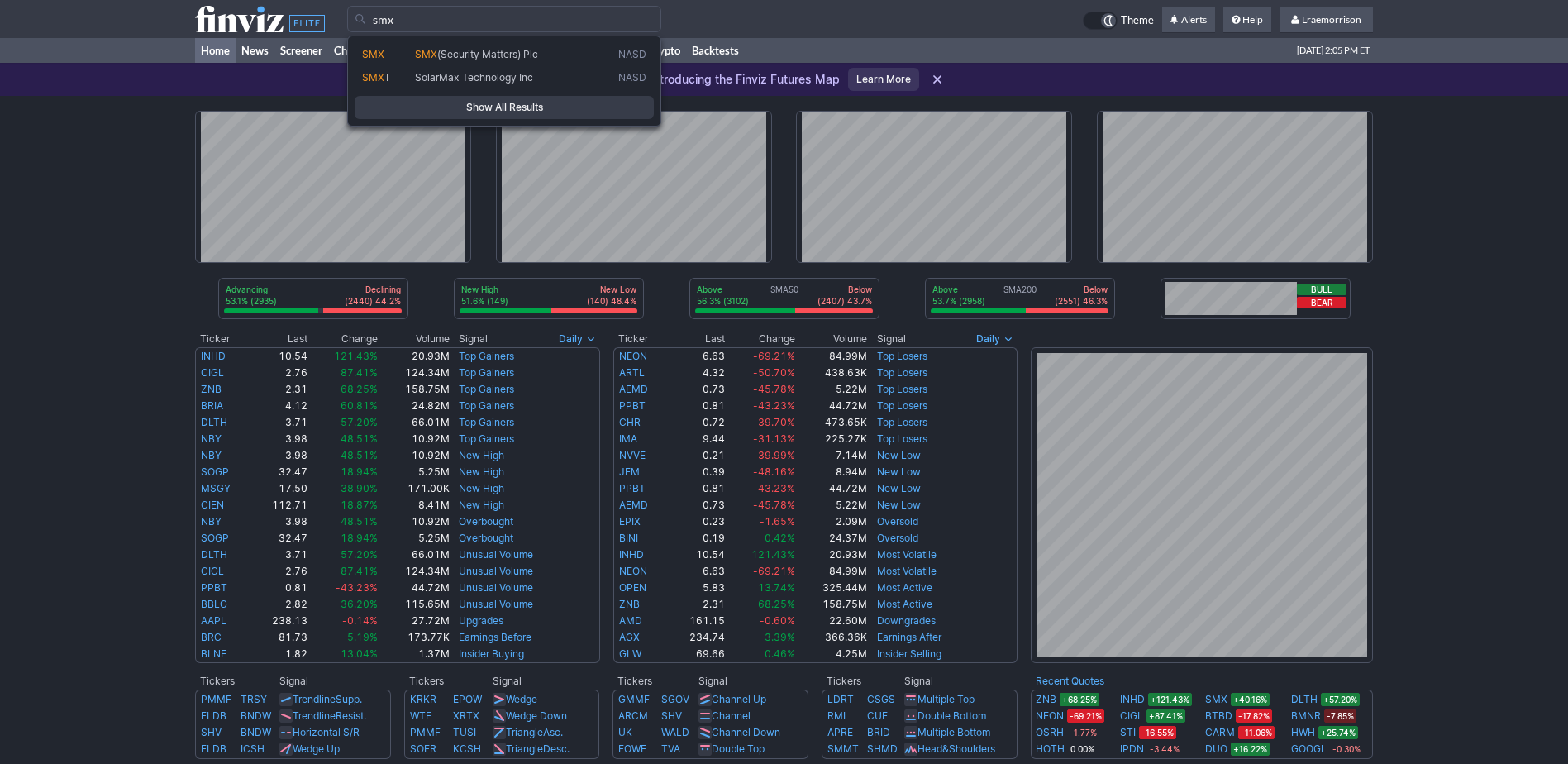
type input "smx"
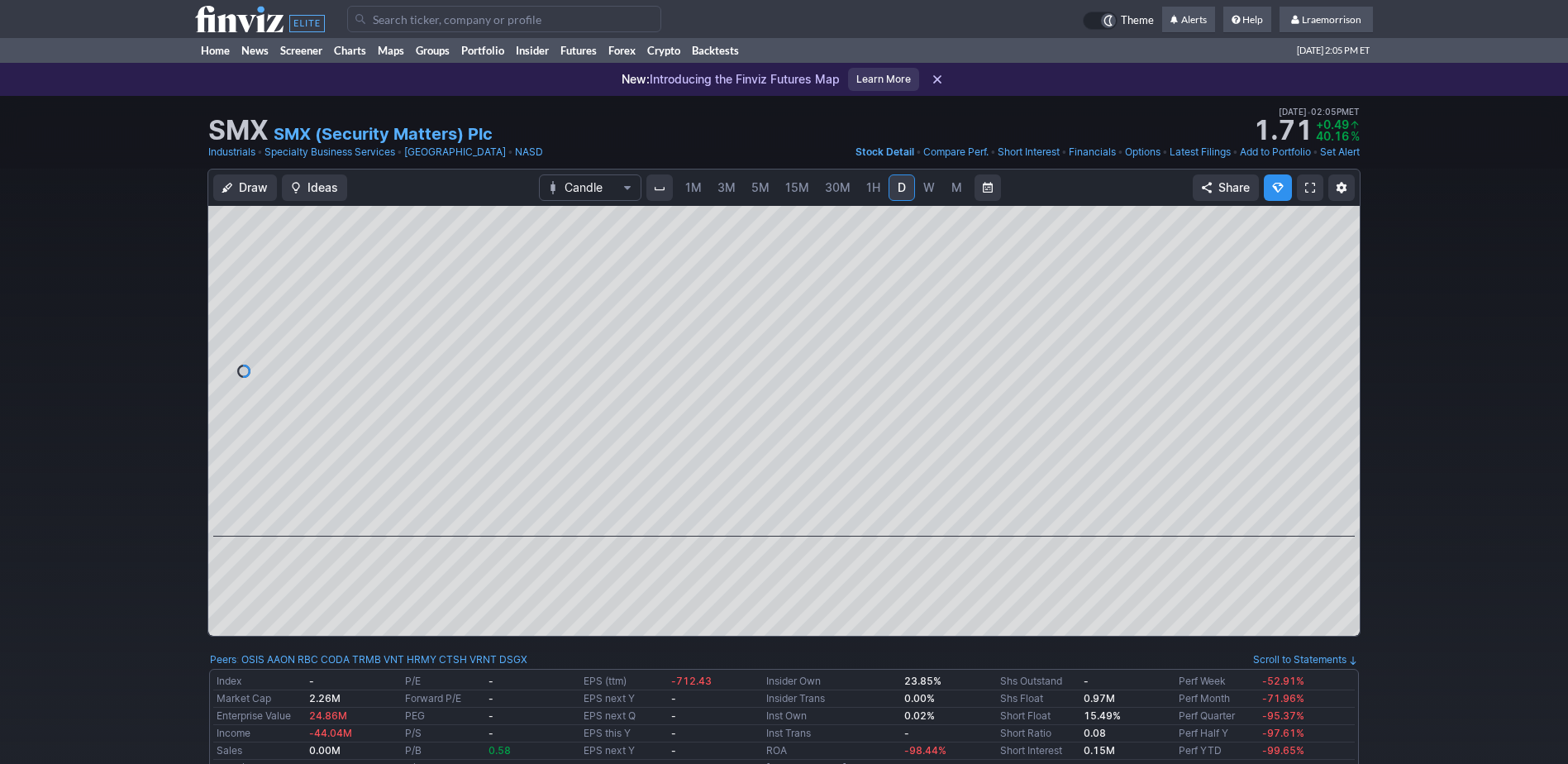
click at [694, 191] on span "1M" at bounding box center [693, 187] width 16 height 14
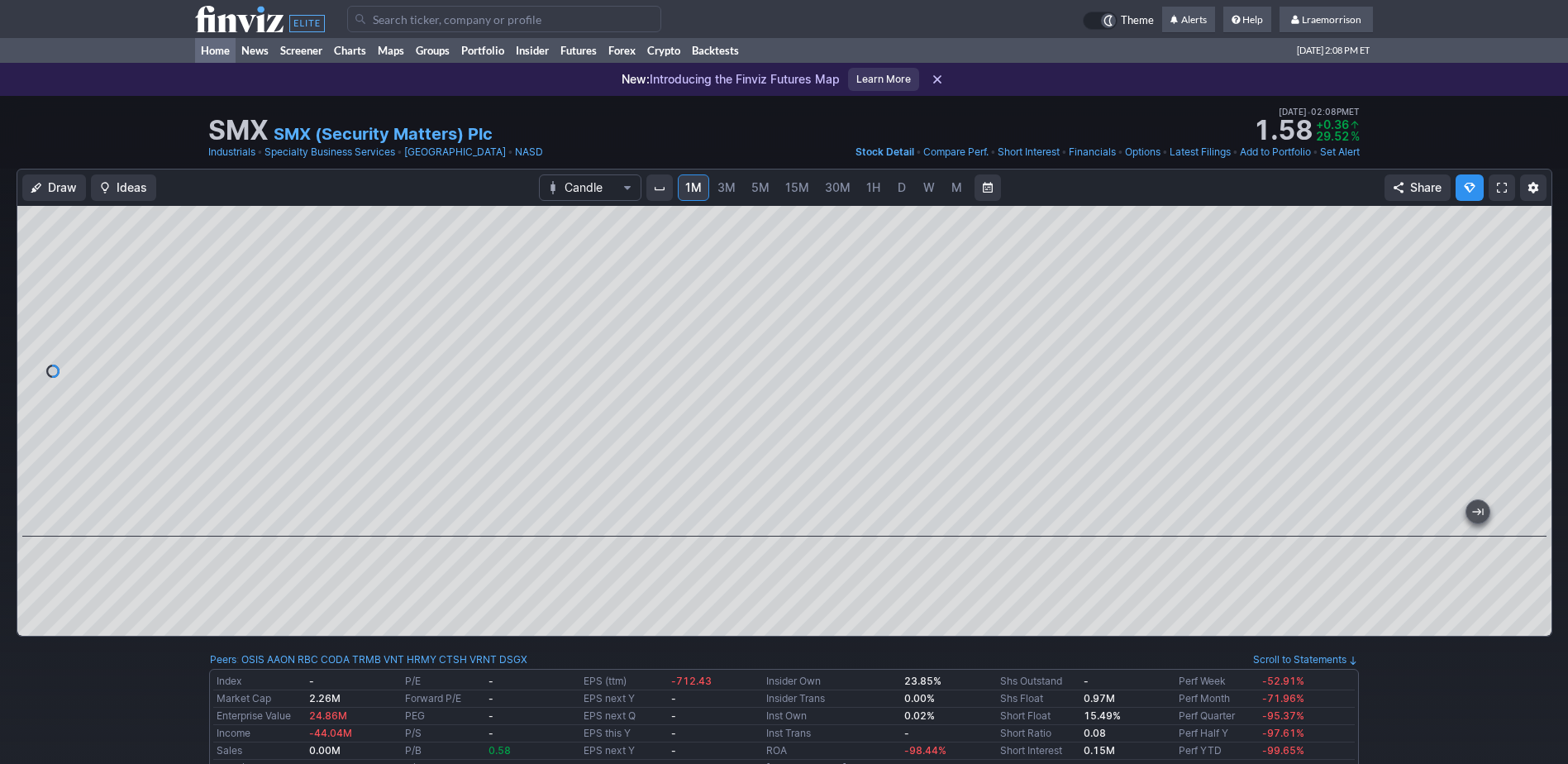
click at [211, 47] on link "Home" at bounding box center [215, 50] width 40 height 25
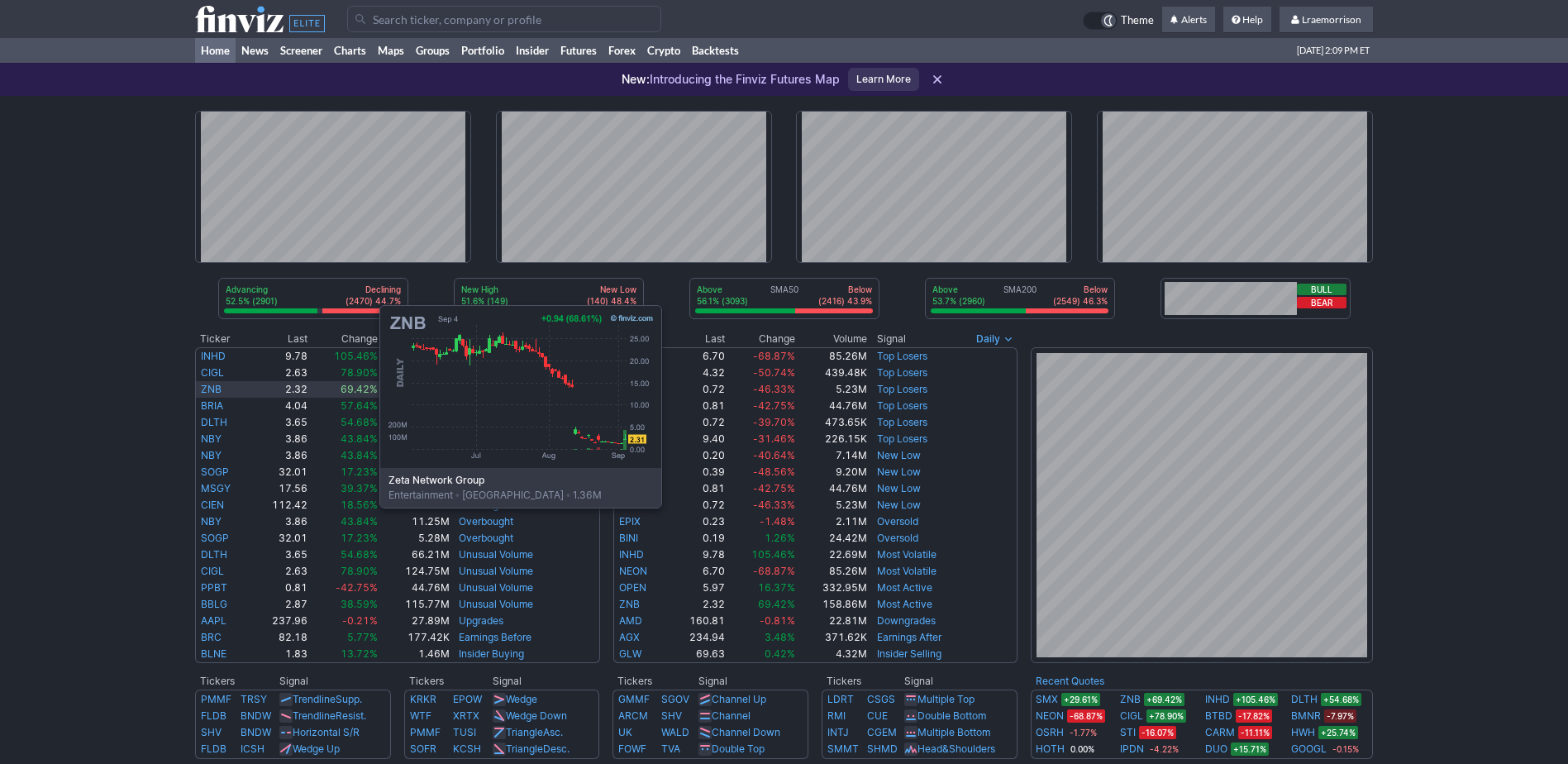
click at [214, 383] on link "ZNB" at bounding box center [211, 388] width 21 height 12
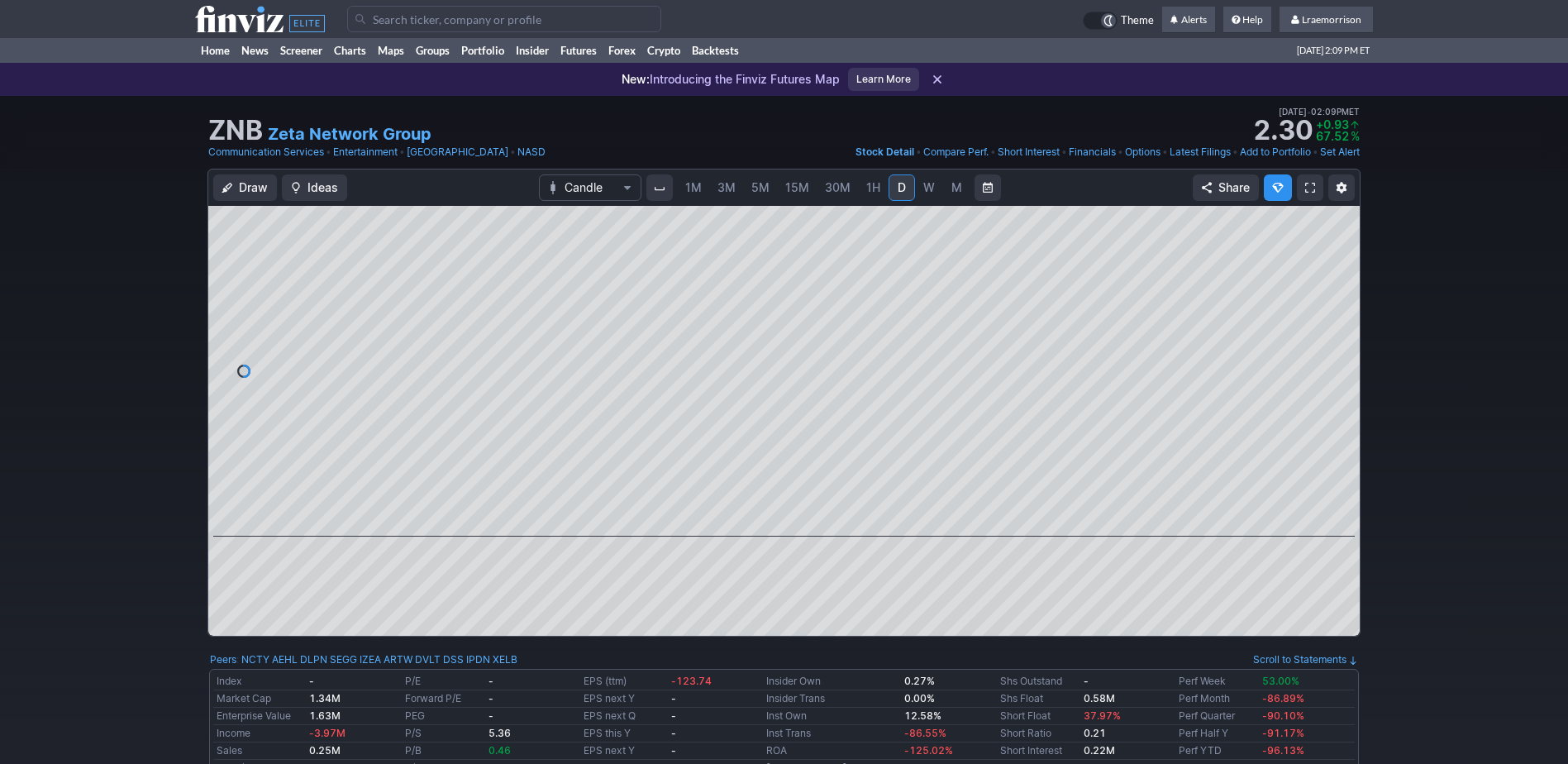
click at [695, 192] on span "1M" at bounding box center [693, 187] width 16 height 14
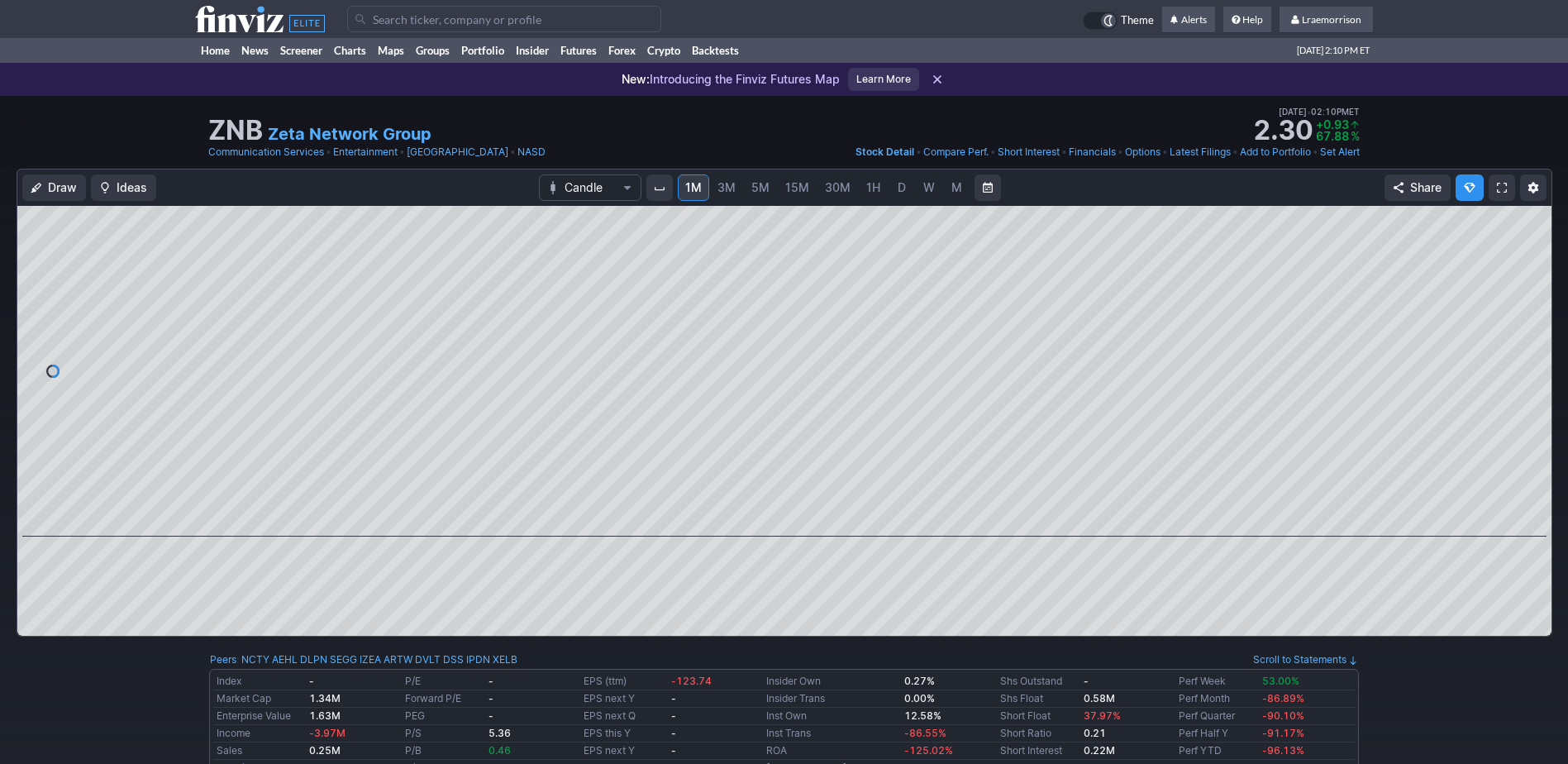
click at [395, 23] on input "Search" at bounding box center [504, 19] width 314 height 27
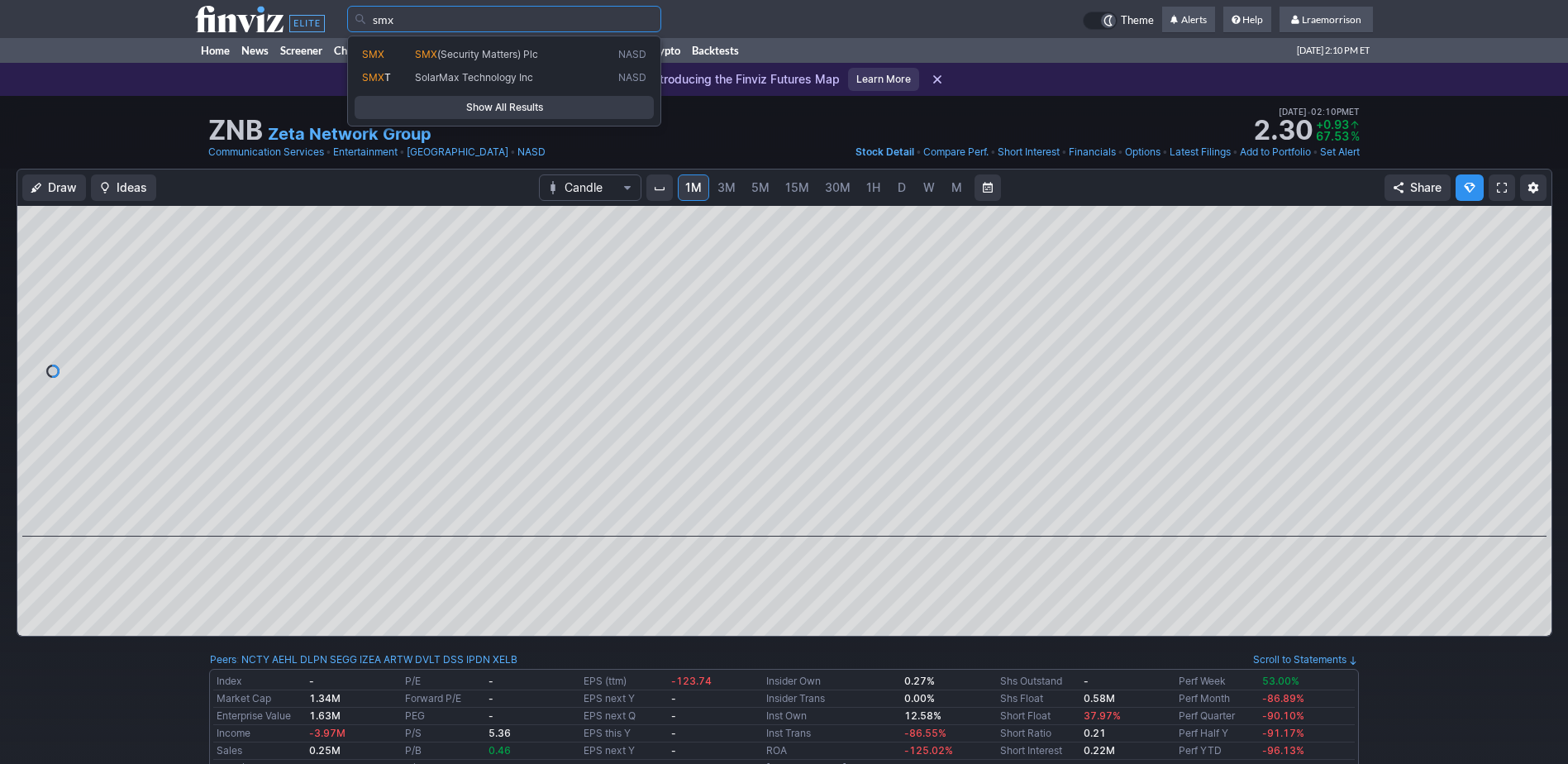
type input "smx"
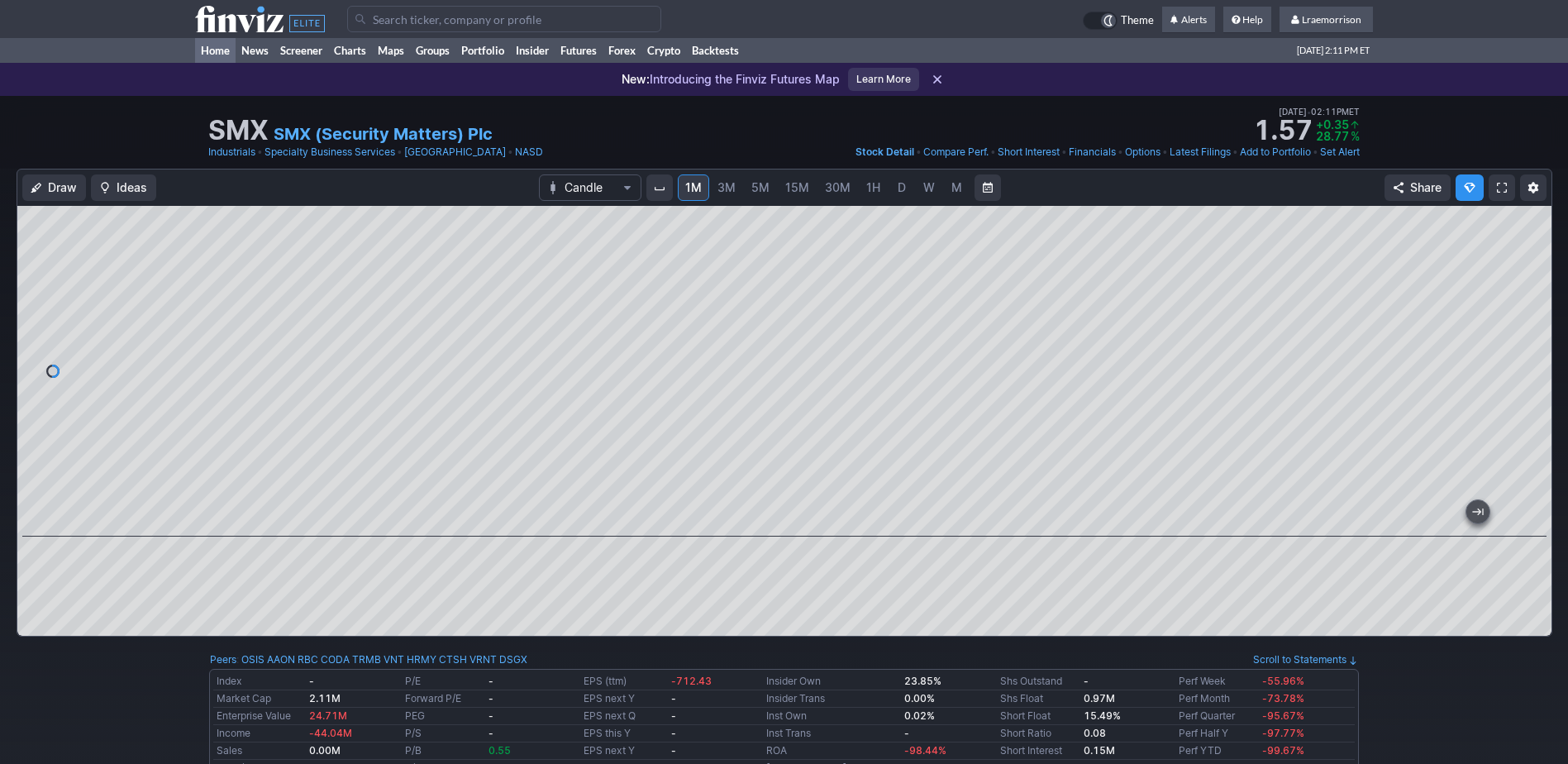
click at [216, 49] on link "Home" at bounding box center [215, 50] width 40 height 25
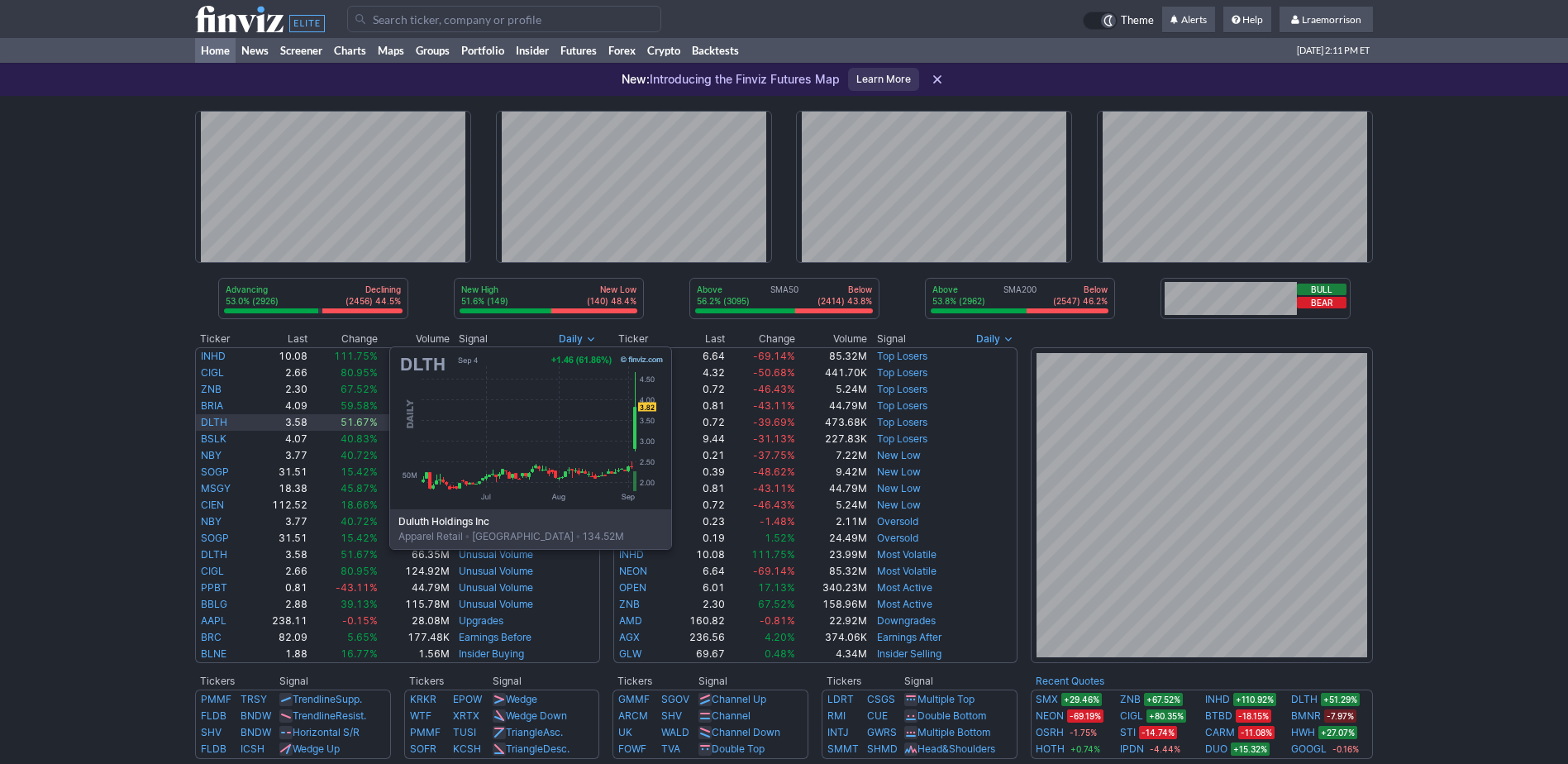
click at [224, 425] on link "DLTH" at bounding box center [214, 422] width 27 height 12
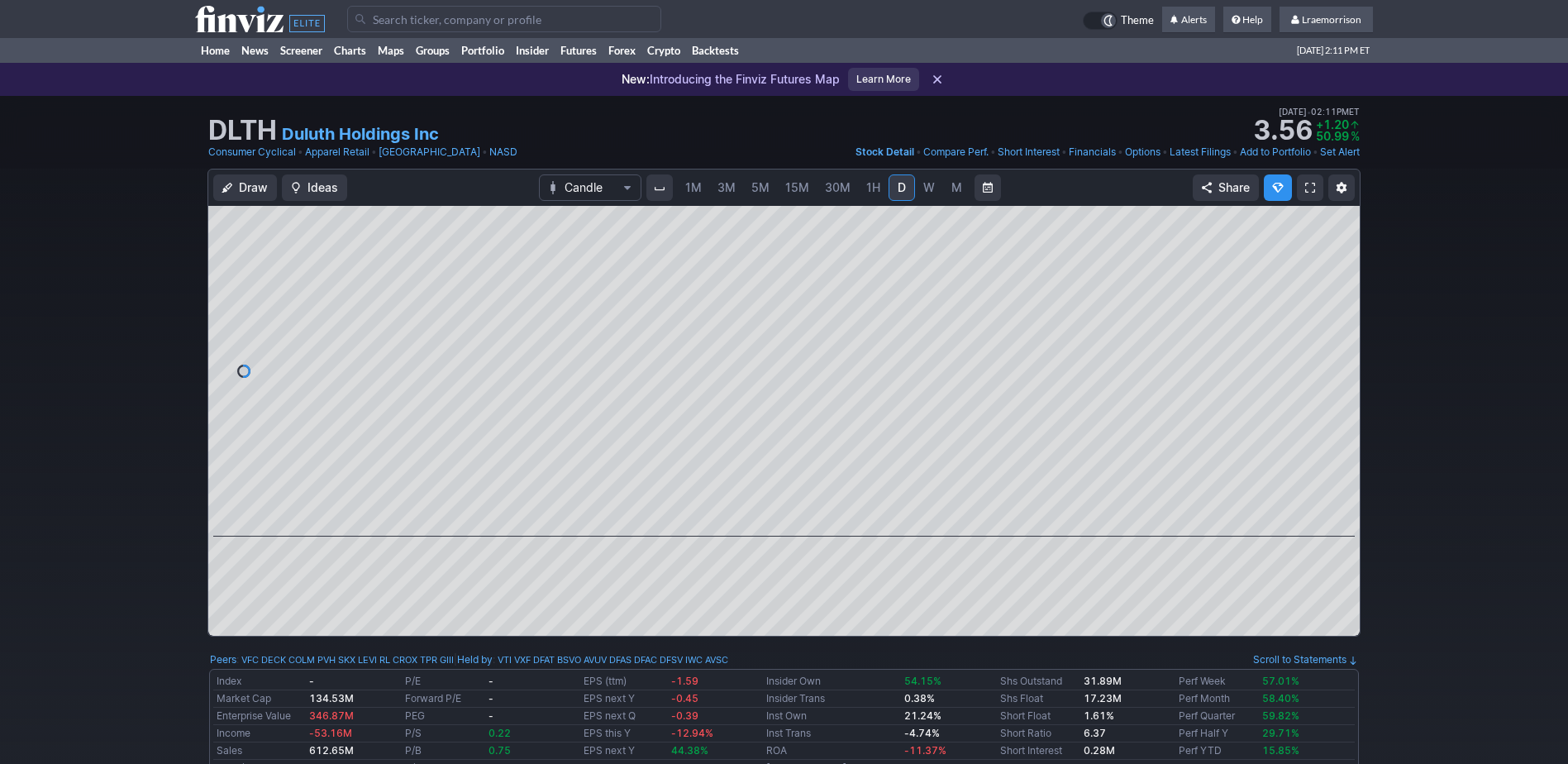
click at [693, 187] on span "1M" at bounding box center [693, 187] width 16 height 14
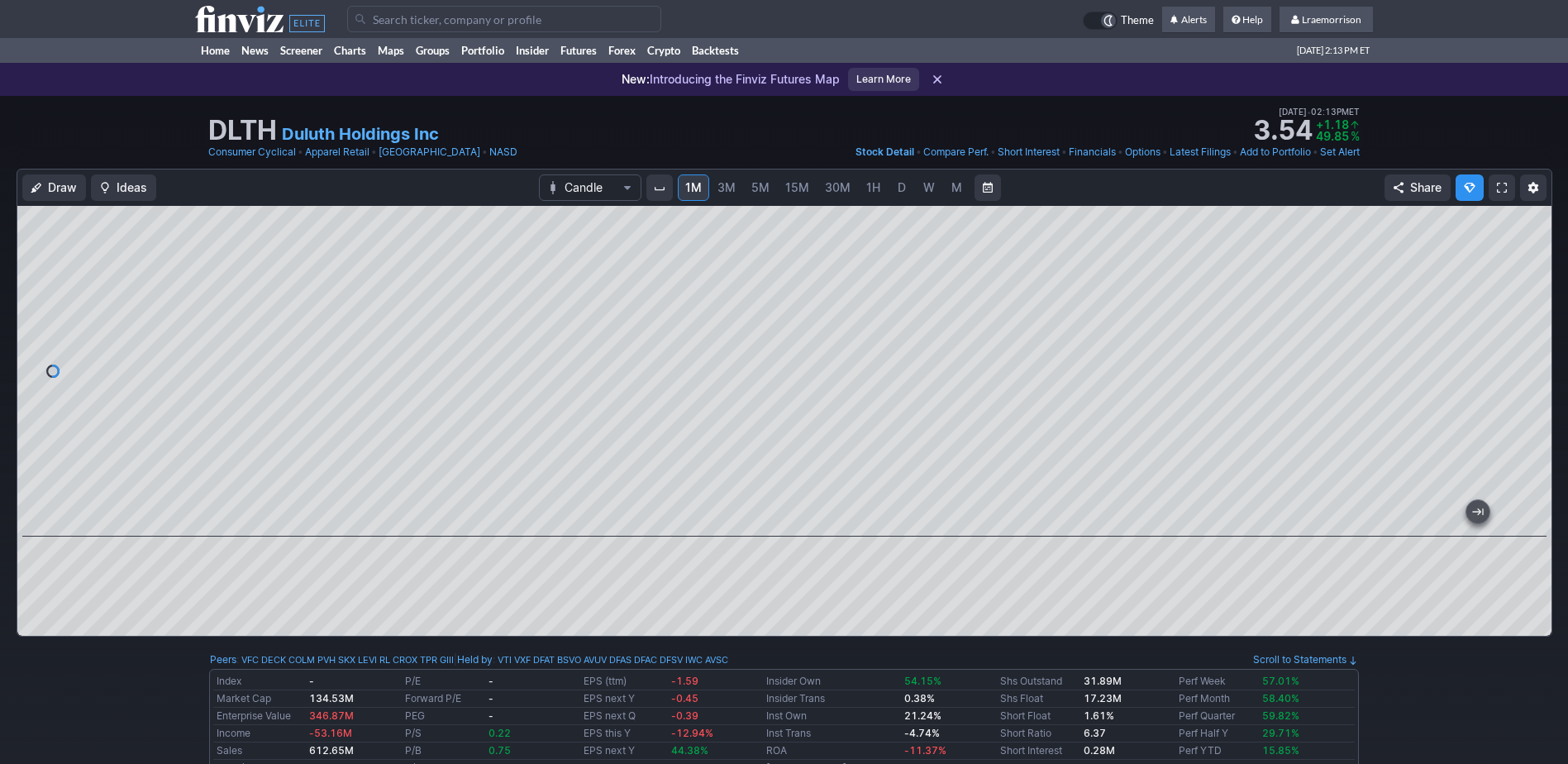
click at [375, 20] on input "Search" at bounding box center [504, 19] width 314 height 27
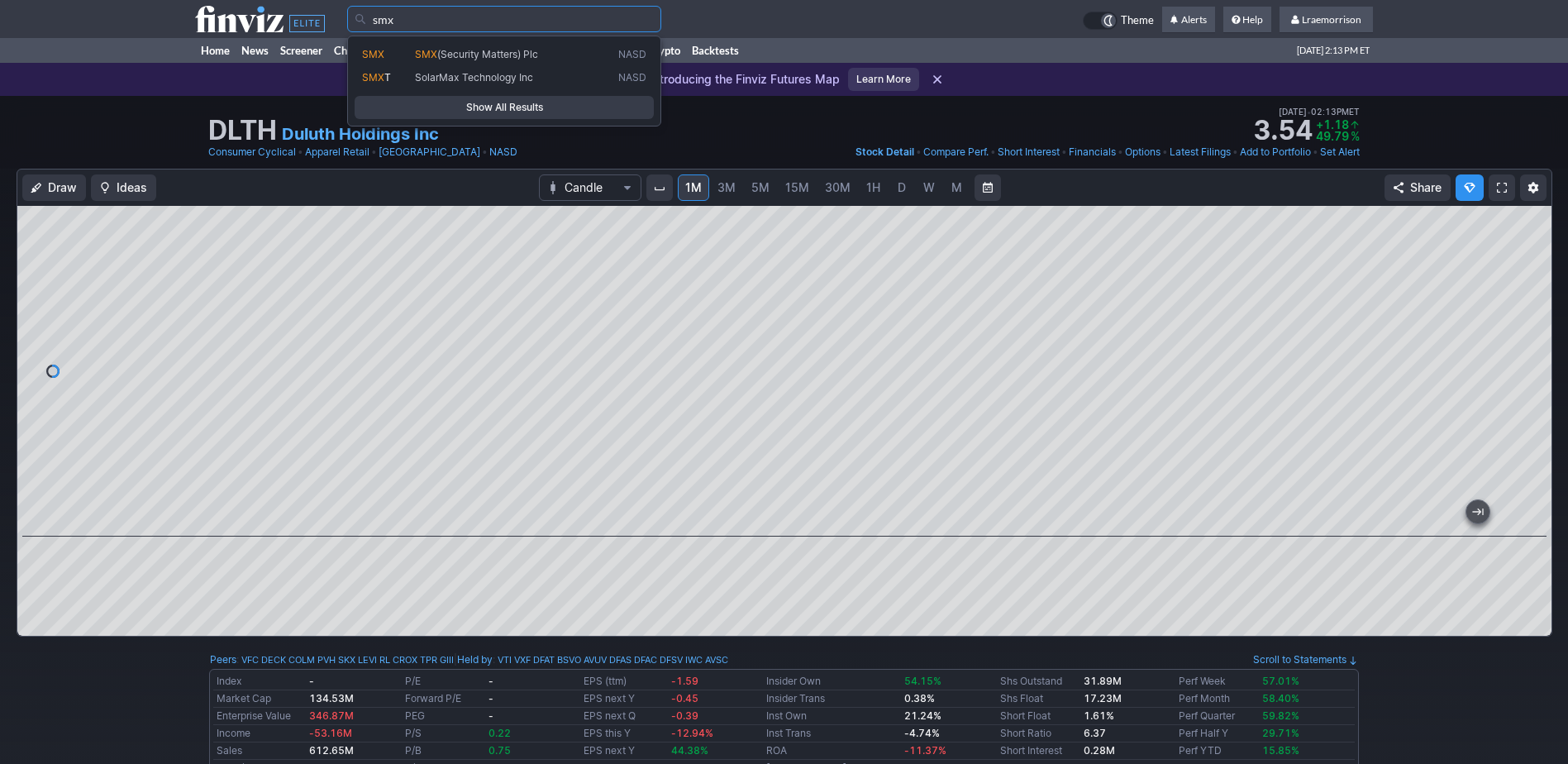
type input "smx"
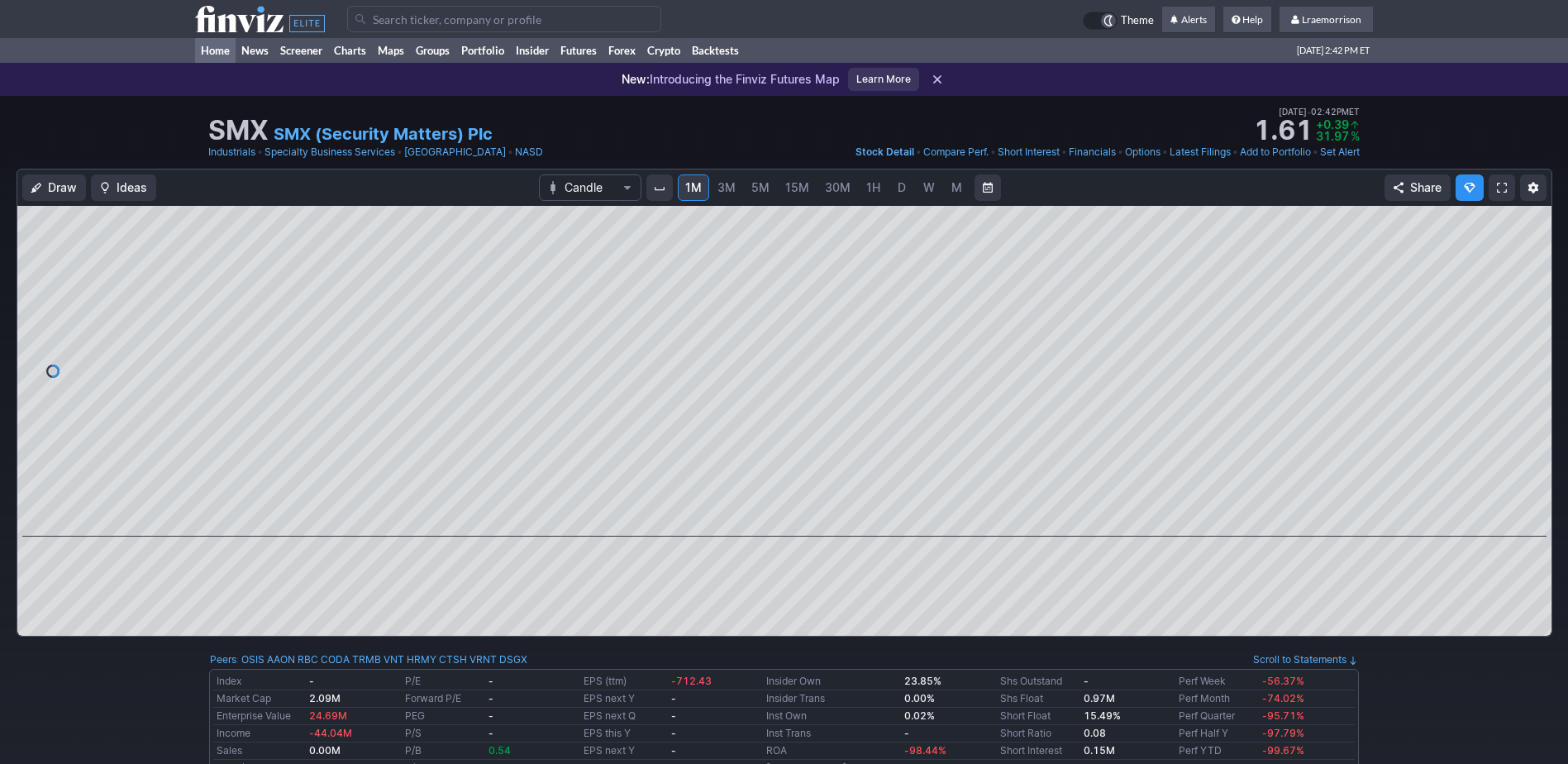
click at [218, 47] on link "Home" at bounding box center [215, 50] width 40 height 25
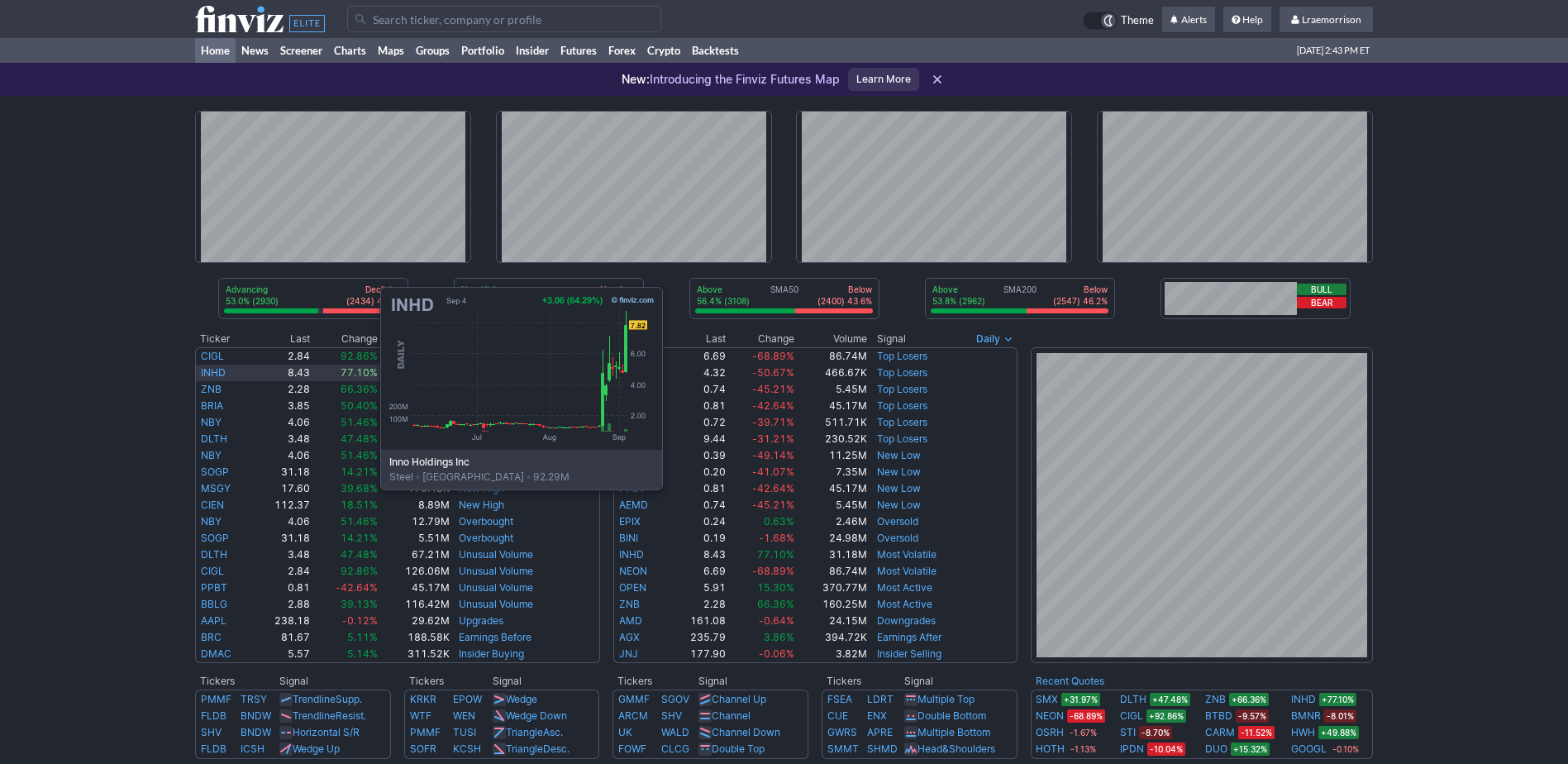
click at [215, 365] on td "INHD" at bounding box center [224, 372] width 58 height 16
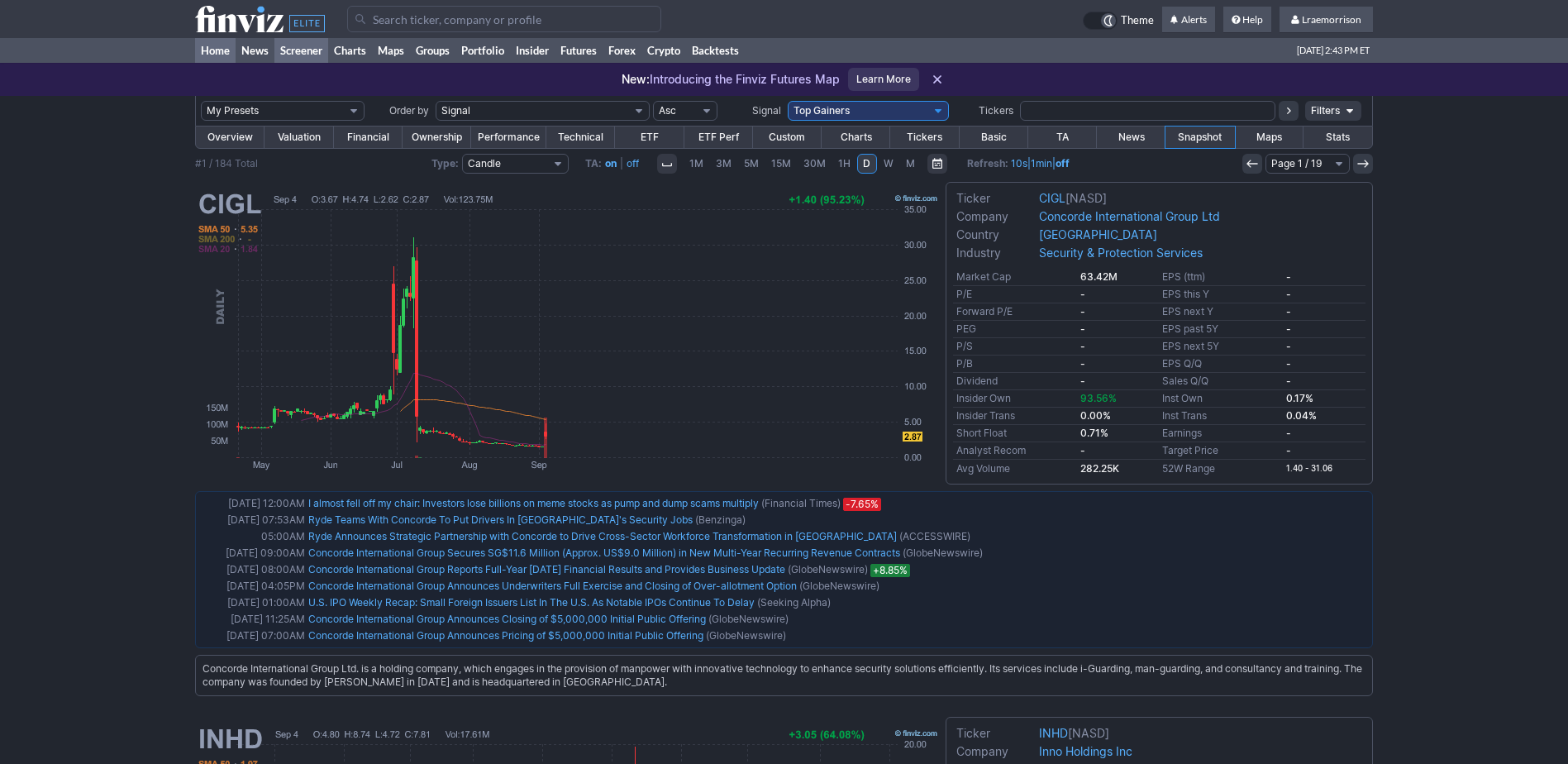
click at [221, 49] on link "Home" at bounding box center [215, 50] width 40 height 25
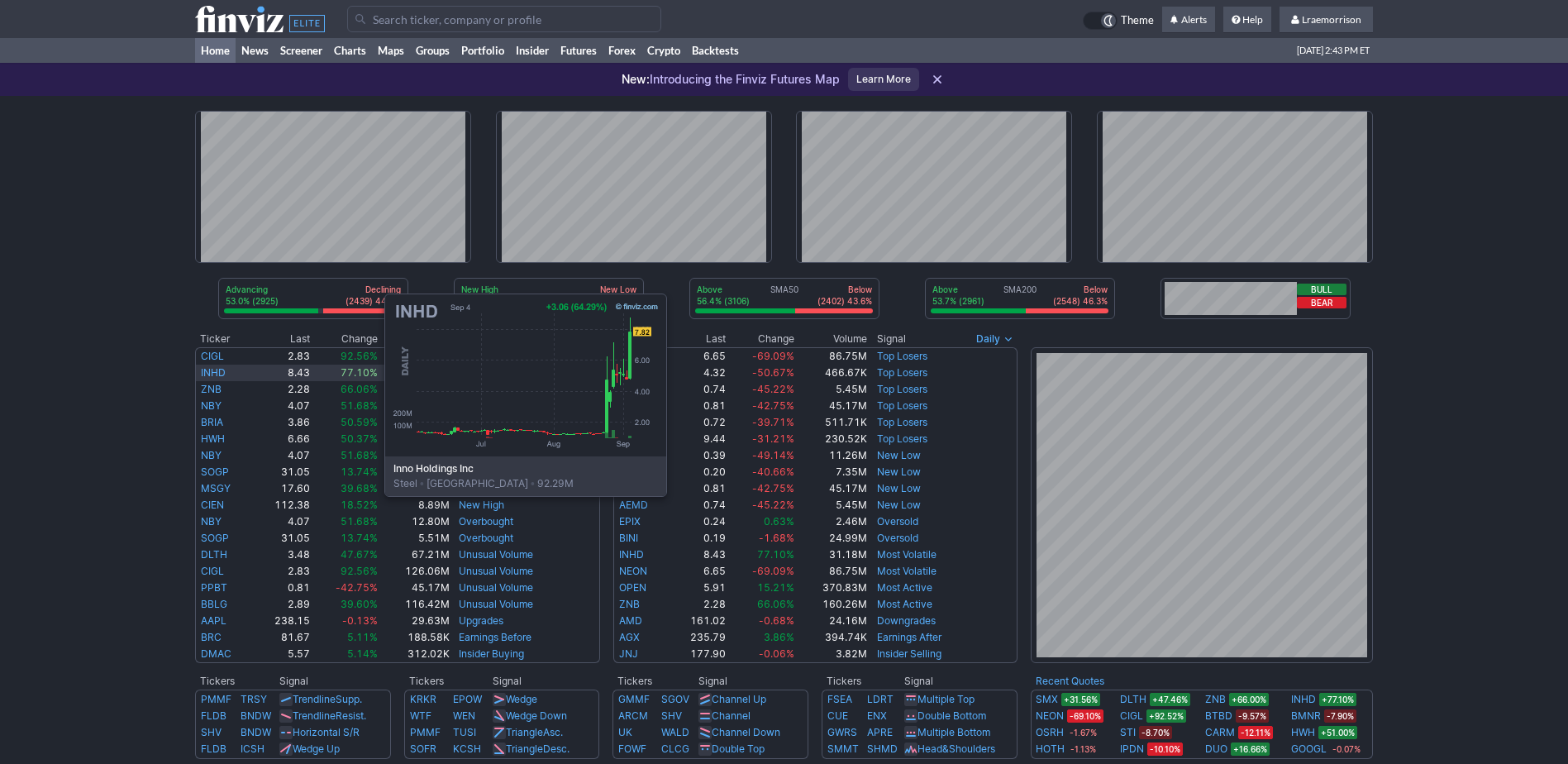
click at [219, 372] on link "INHD" at bounding box center [213, 372] width 25 height 12
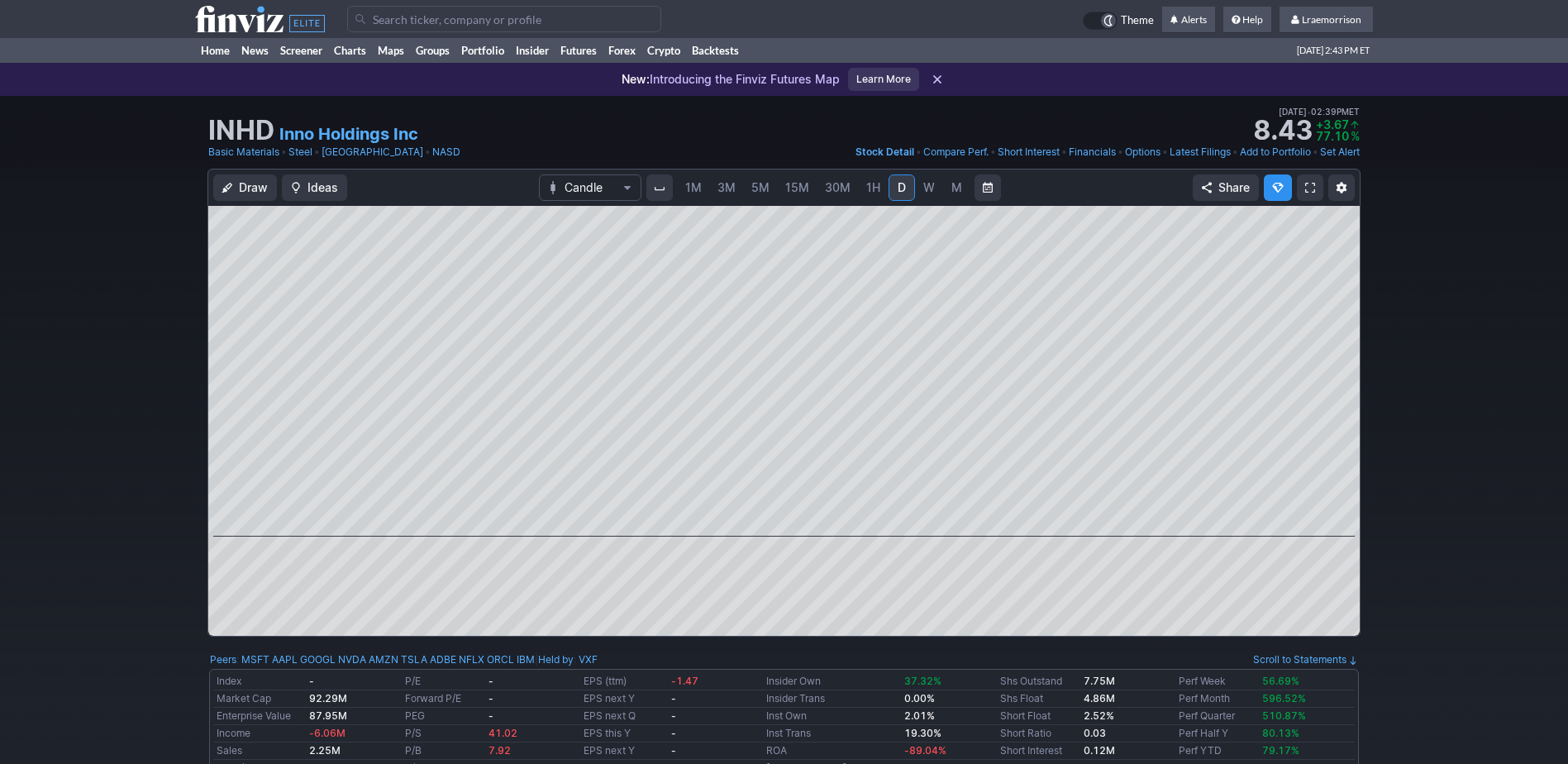
click at [696, 192] on span "1M" at bounding box center [693, 187] width 16 height 14
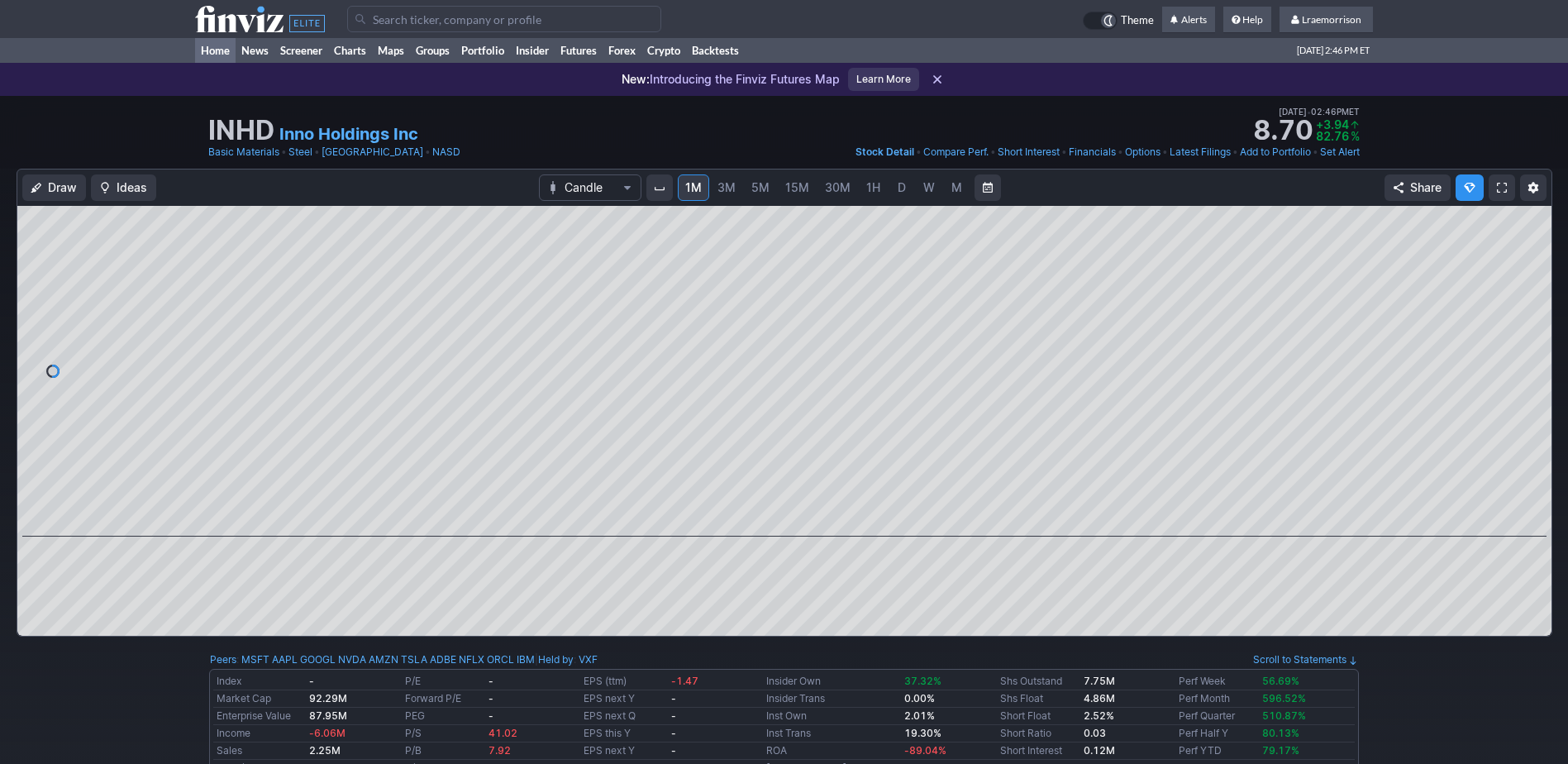
click at [212, 48] on link "Home" at bounding box center [215, 50] width 40 height 25
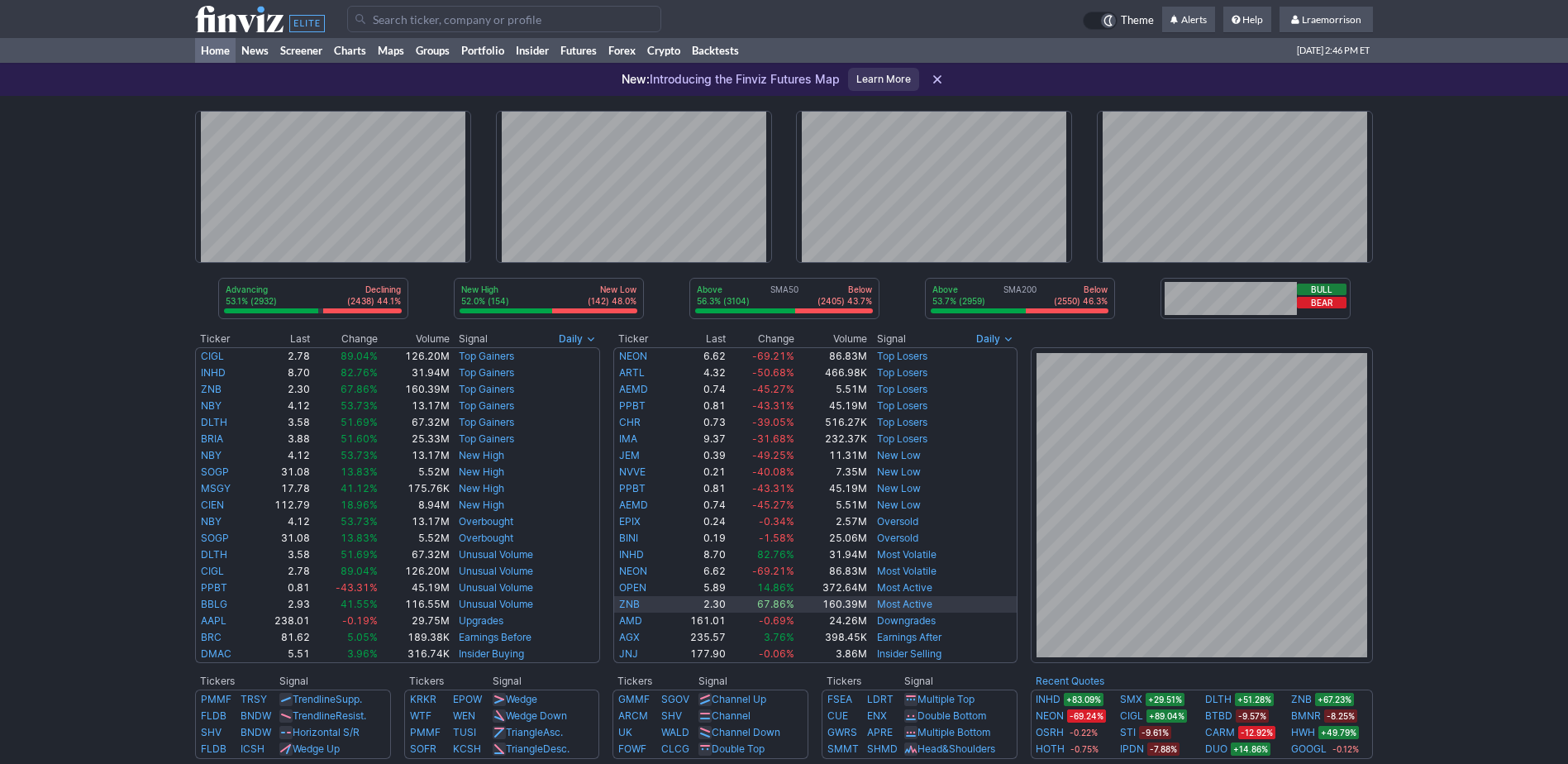
scroll to position [83, 0]
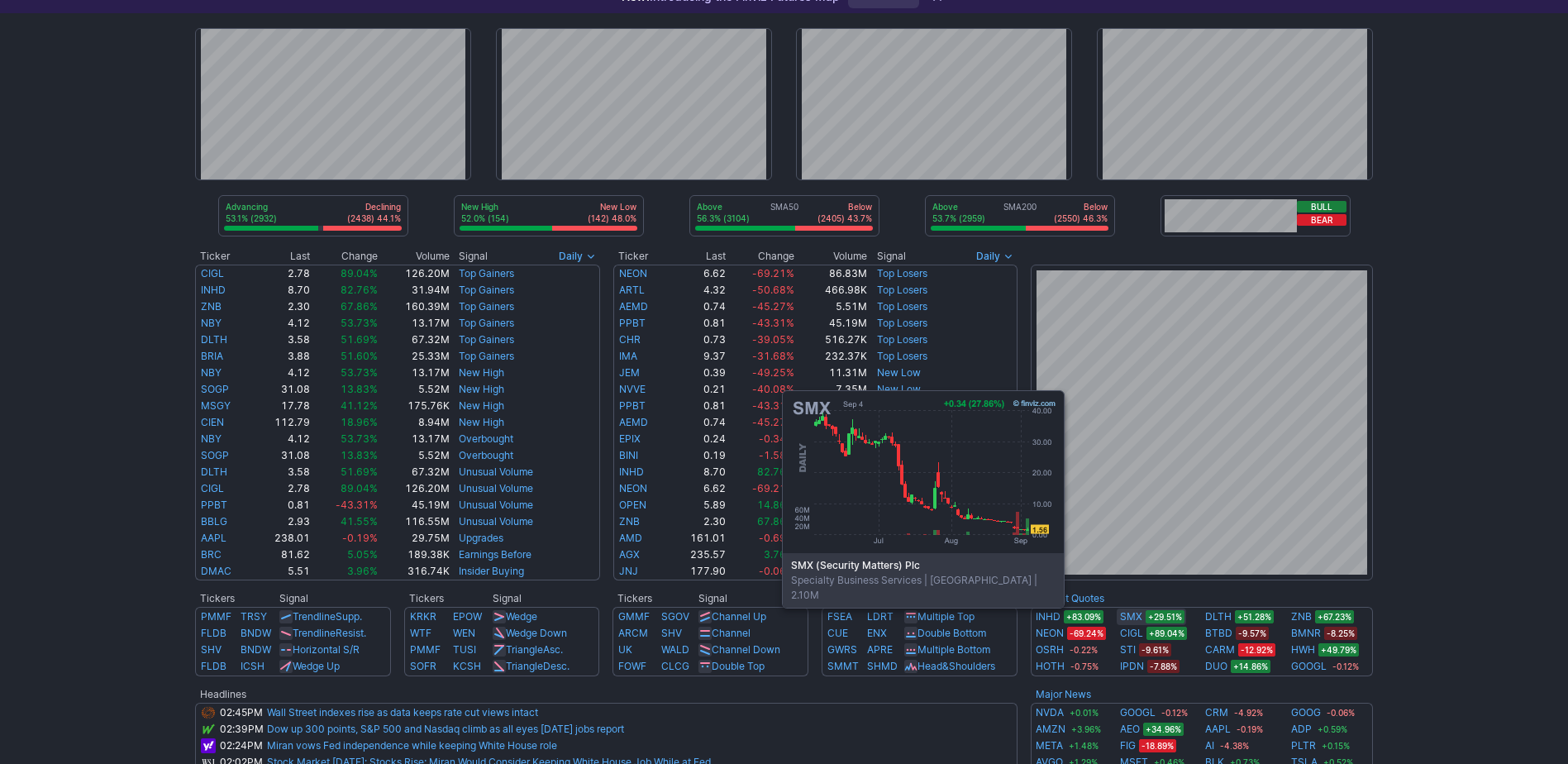
click at [1137, 618] on link "SMX" at bounding box center [1132, 616] width 22 height 16
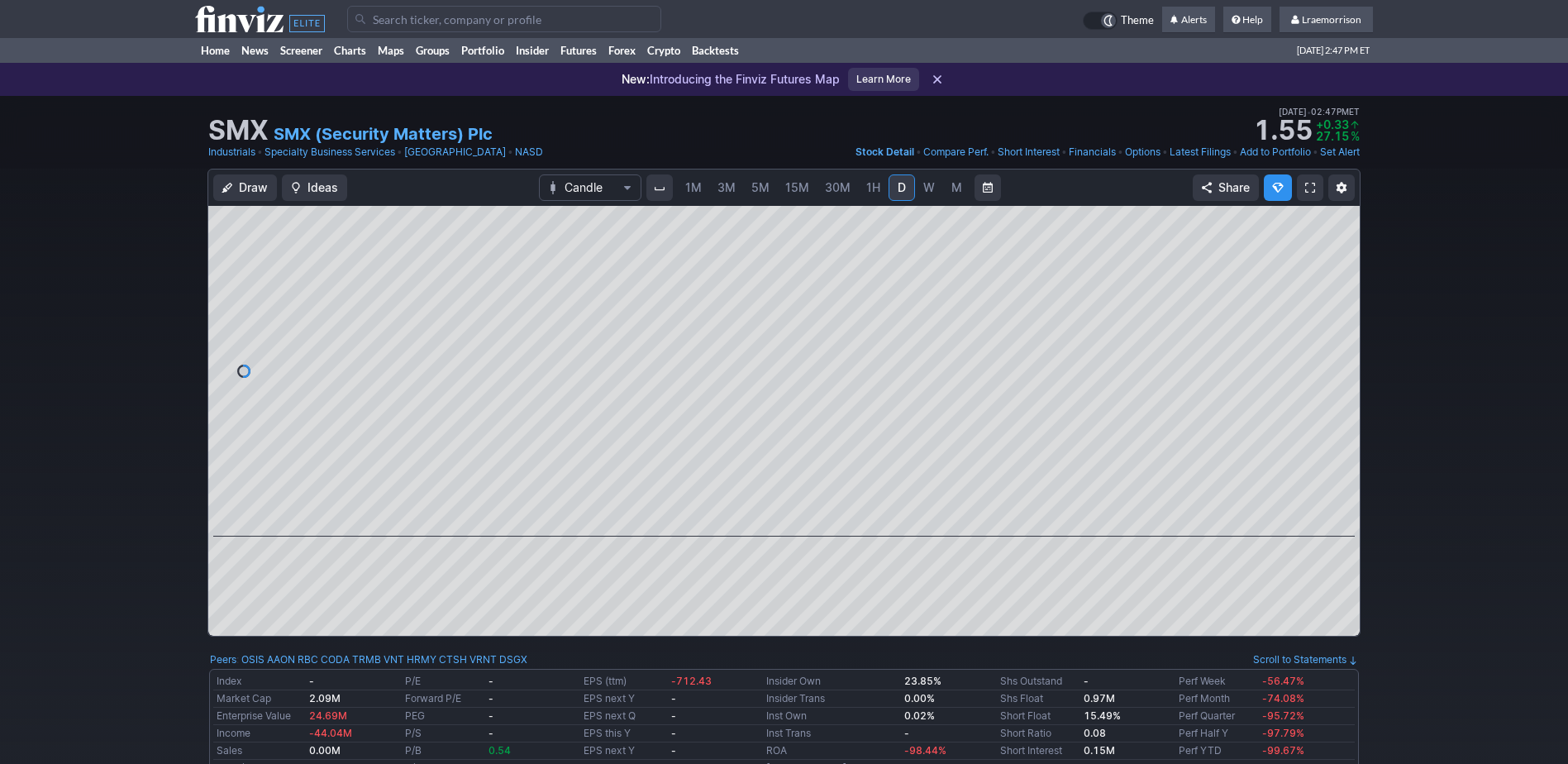
click at [689, 189] on span "1M" at bounding box center [693, 187] width 16 height 14
